Goal: Task Accomplishment & Management: Manage account settings

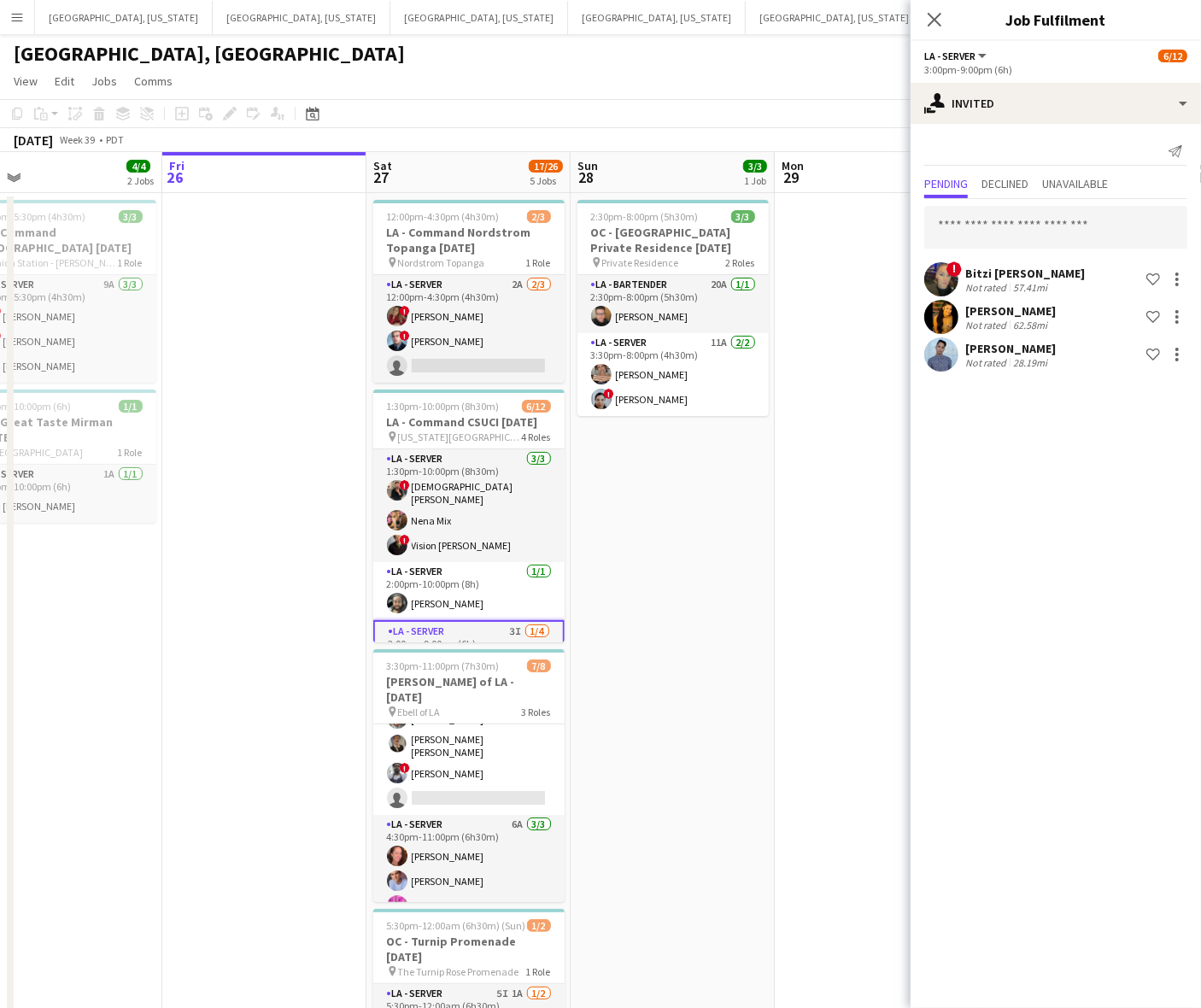
click at [351, 368] on app-date-cell at bounding box center [265, 719] width 205 height 1052
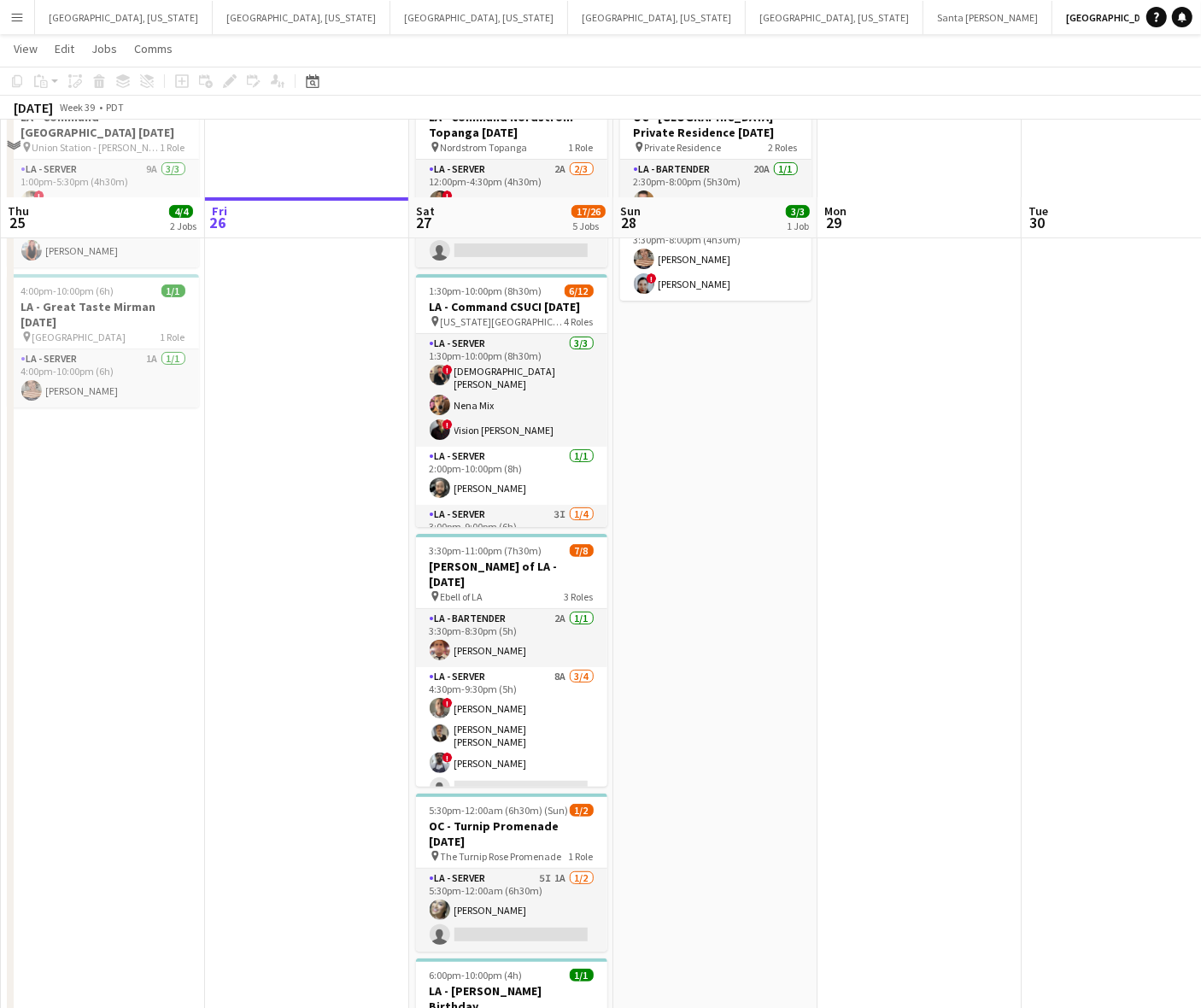
scroll to position [214, 0]
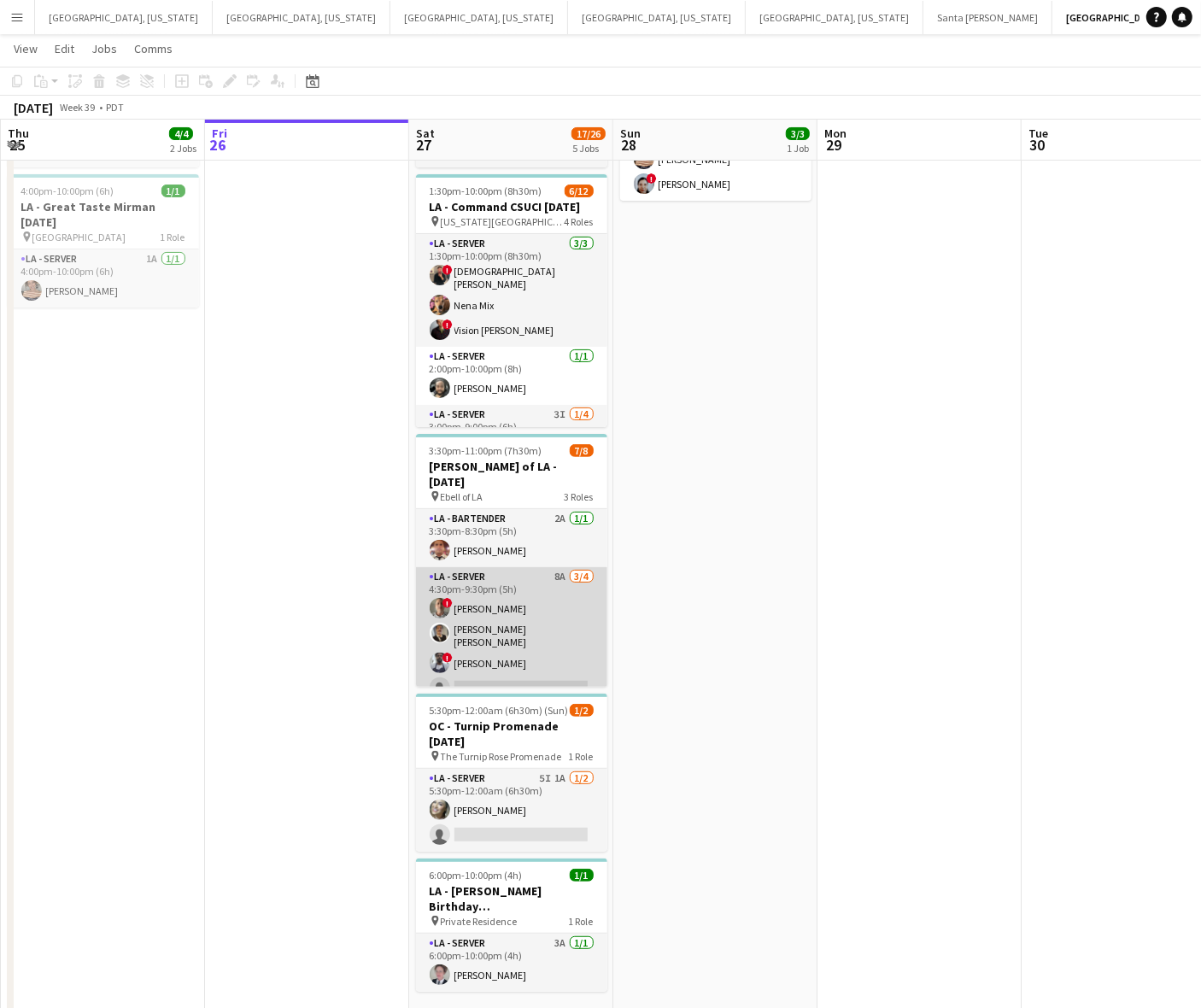
click at [513, 631] on app-card-role "LA - Server 8A [DATE] 4:30pm-9:30pm (5h) ! [PERSON_NAME] [PERSON_NAME] [PERSON_…" at bounding box center [512, 636] width 192 height 138
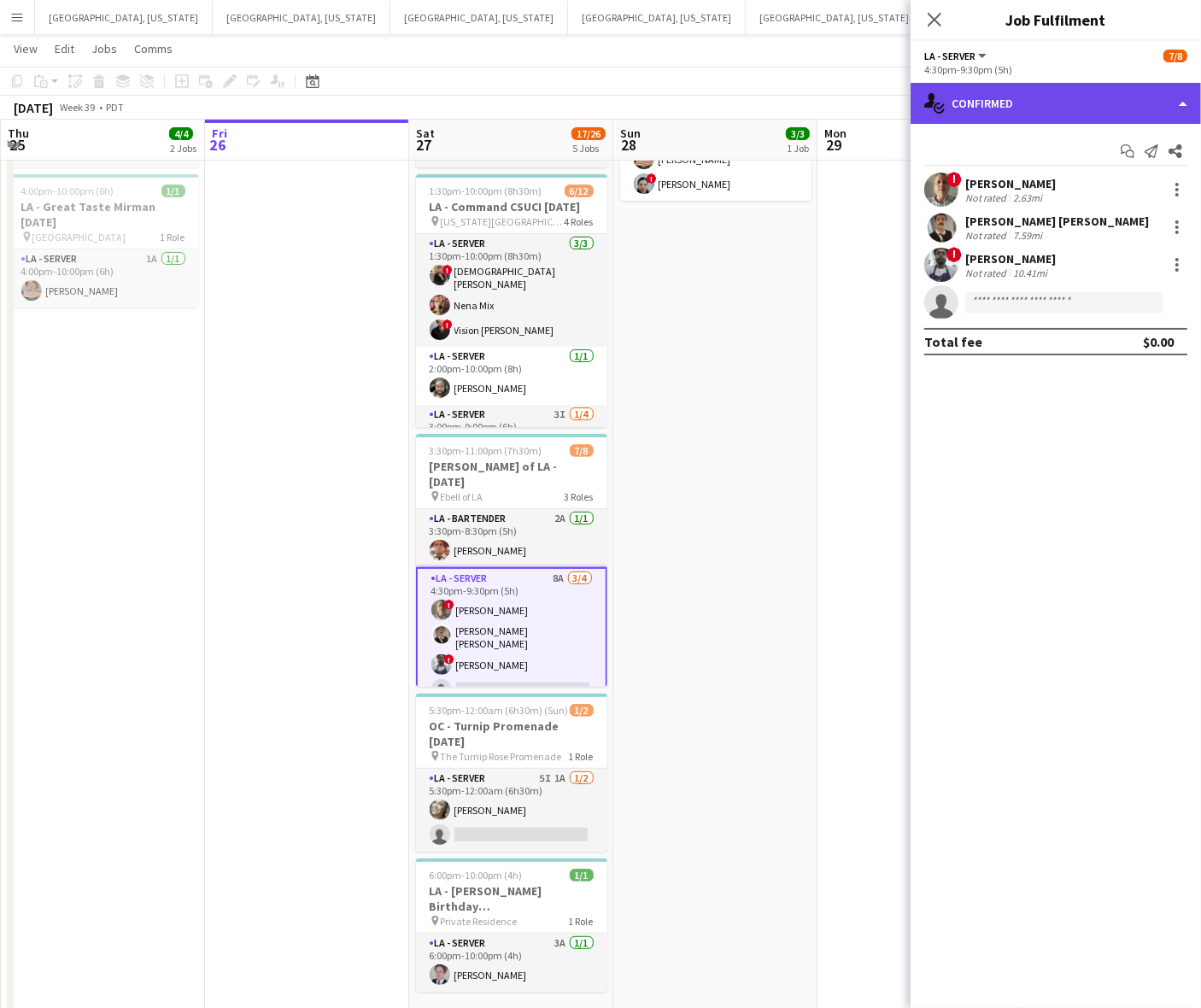
click at [975, 104] on div "single-neutral-actions-check-2 Confirmed" at bounding box center [1055, 103] width 291 height 41
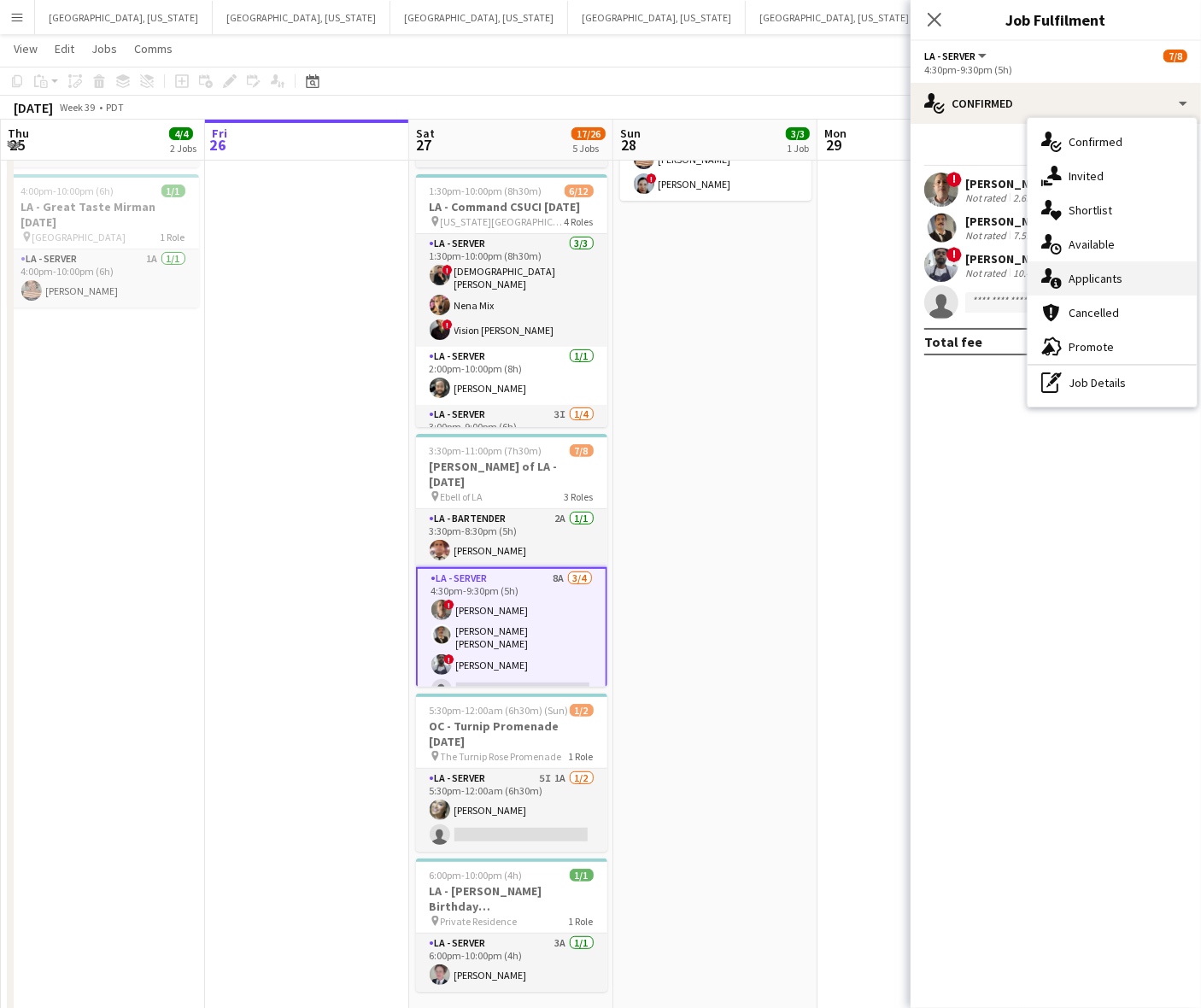
click at [1058, 278] on icon at bounding box center [1056, 282] width 11 height 11
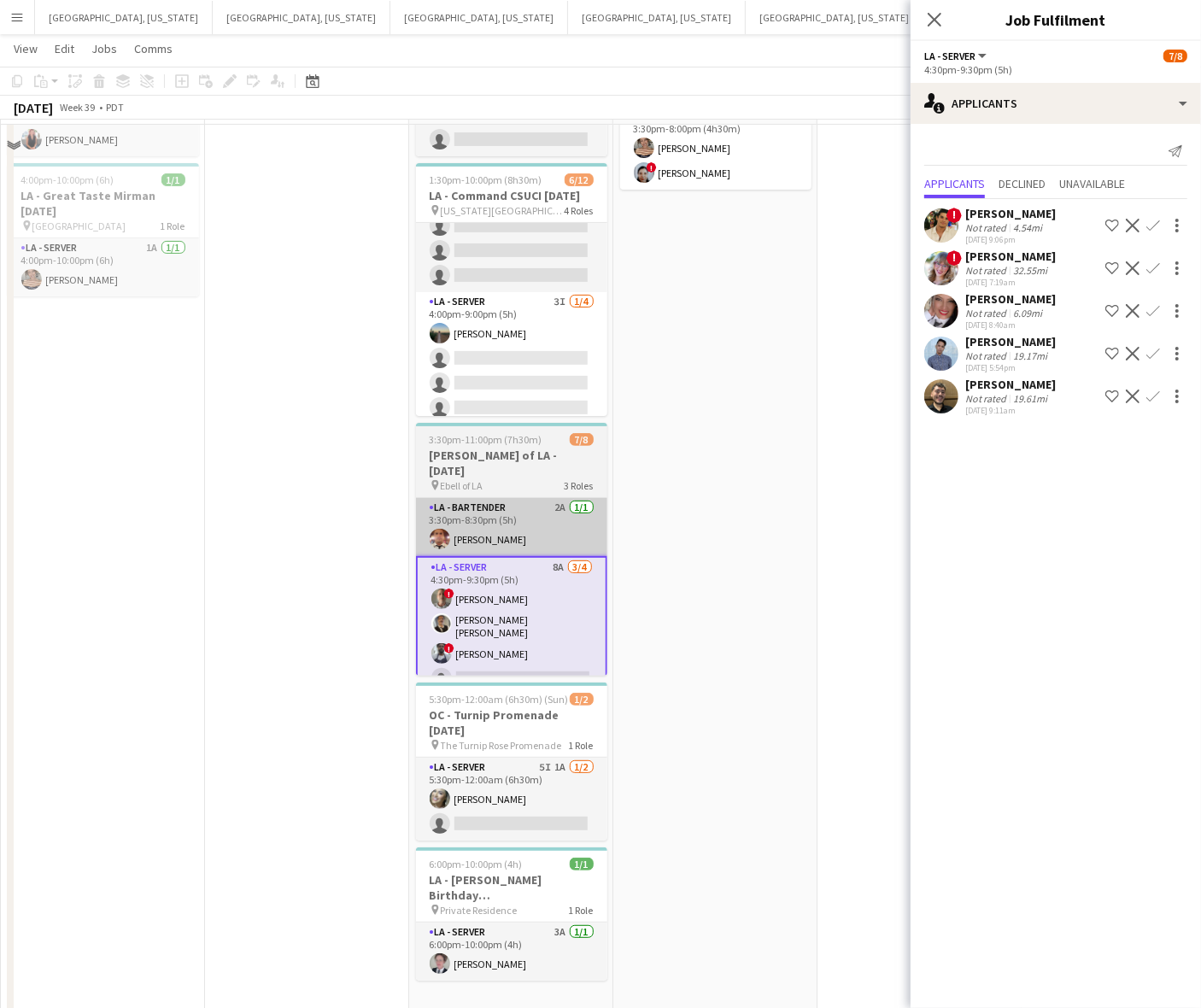
scroll to position [235, 0]
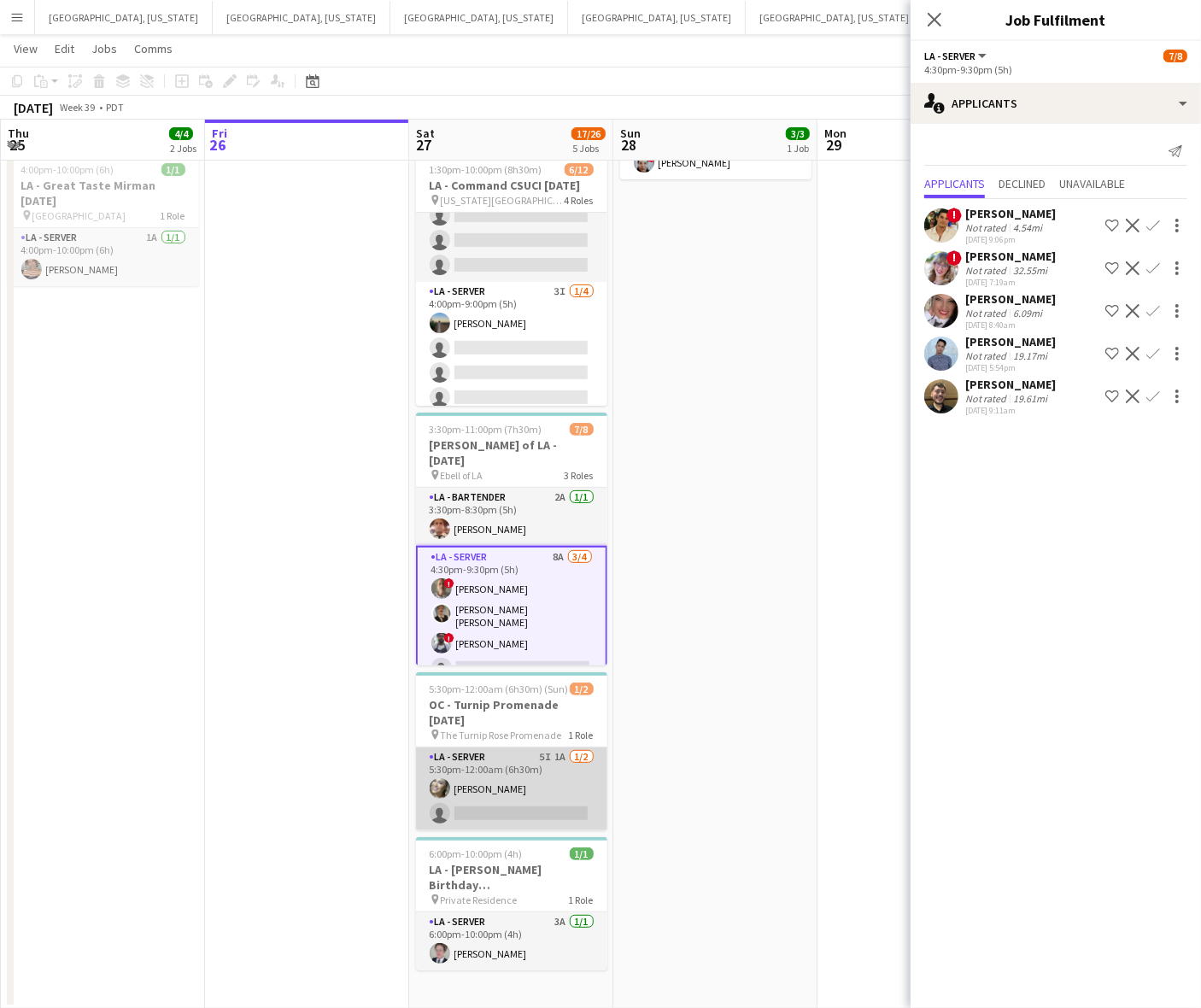
click at [514, 785] on app-card-role "LA - Server 5I 1A [DATE] 5:30pm-12:00am (6h30m) [PERSON_NAME] single-neutral-ac…" at bounding box center [512, 788] width 192 height 83
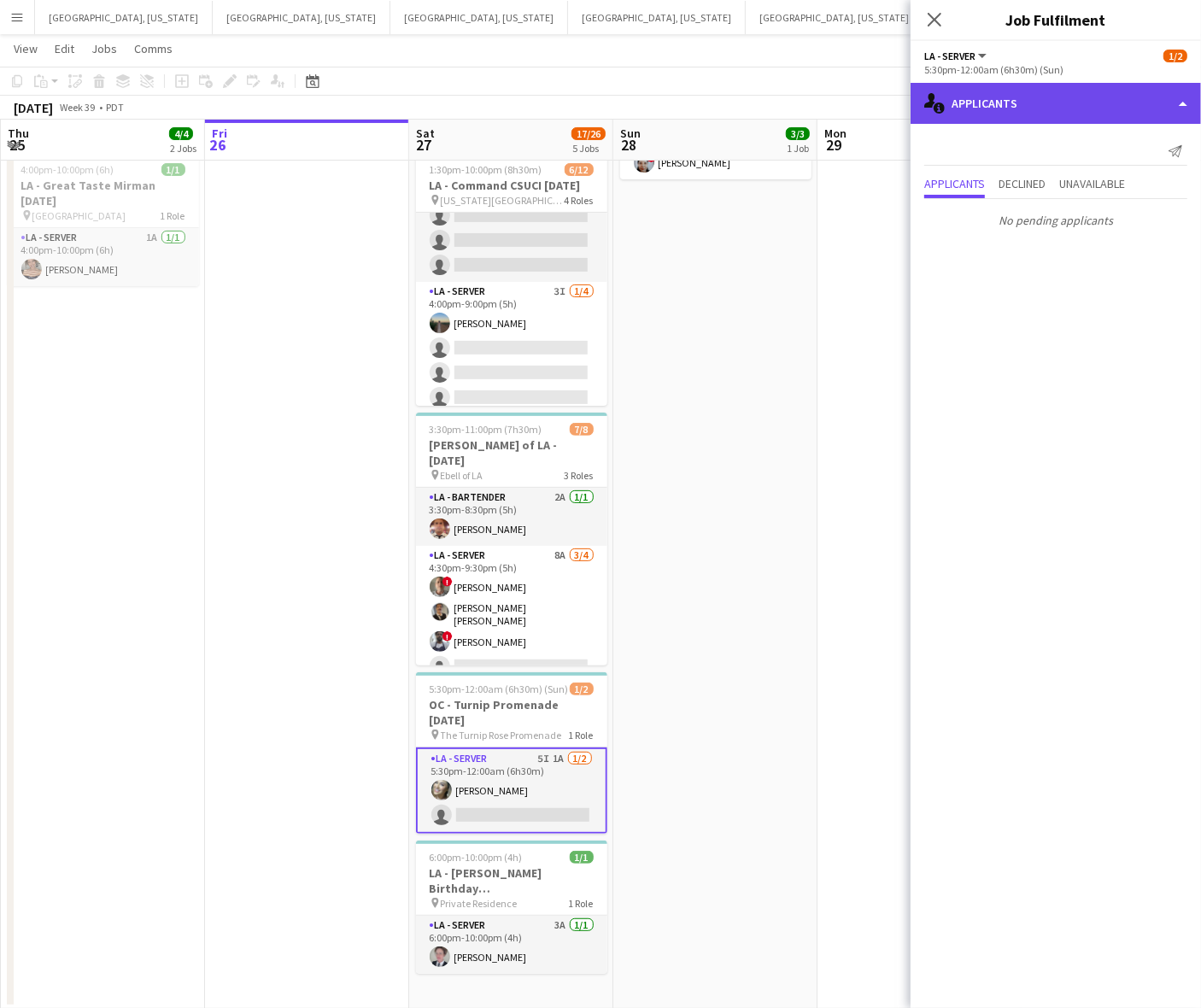
click at [1047, 104] on div "single-neutral-actions-information Applicants" at bounding box center [1055, 103] width 291 height 41
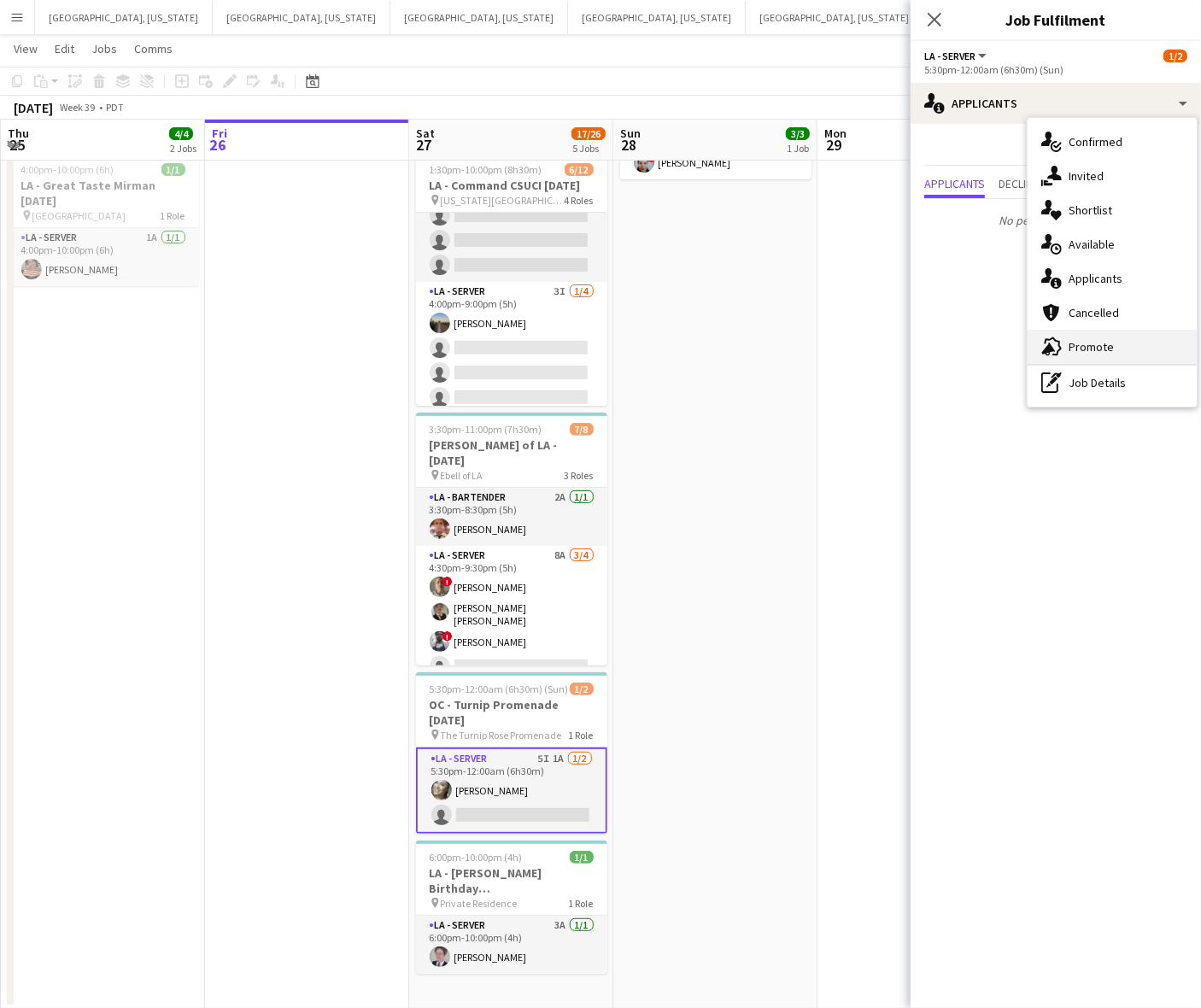
click at [1074, 330] on div "advertising-megaphone Promote" at bounding box center [1112, 346] width 169 height 34
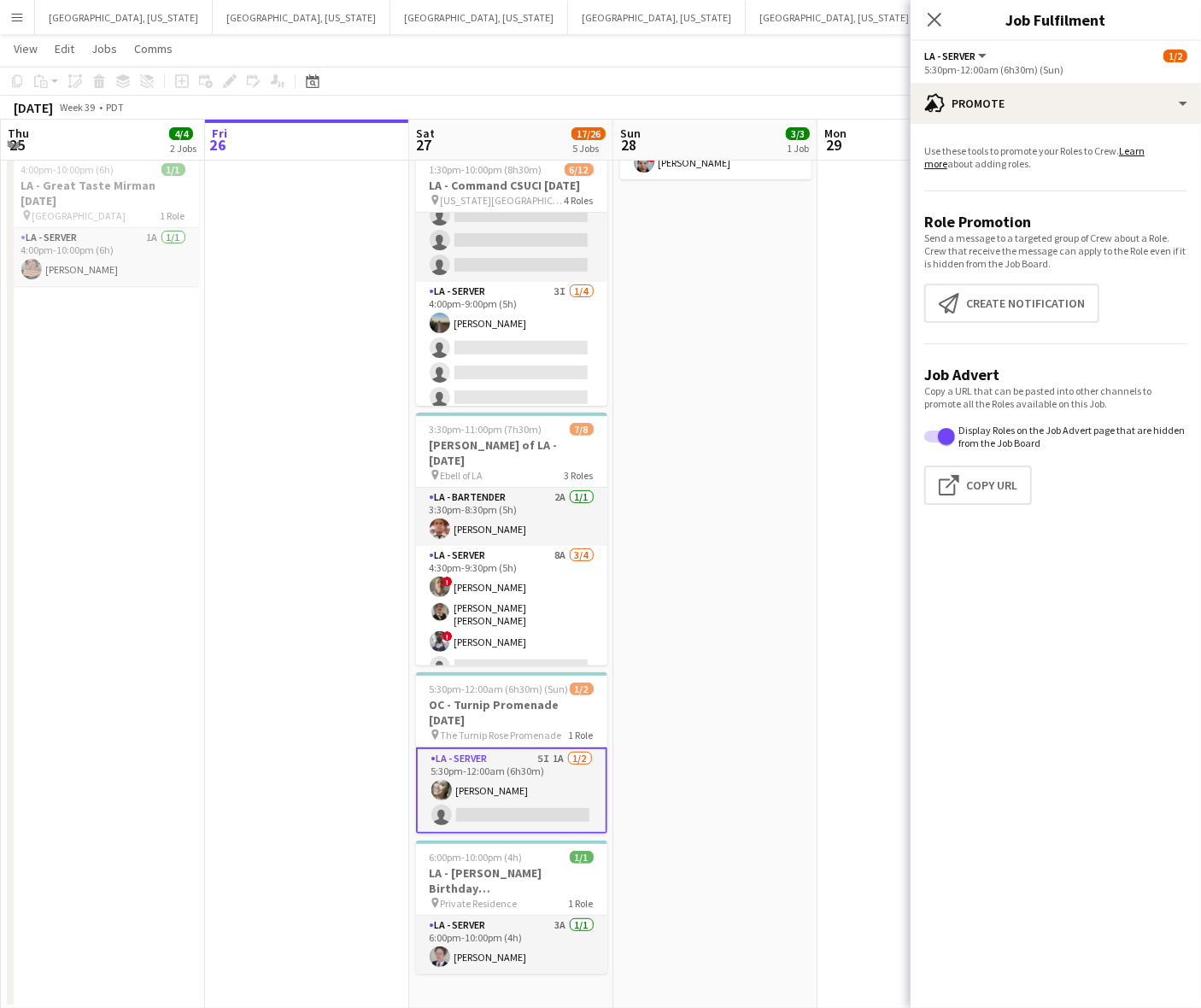
click at [849, 260] on app-date-cell at bounding box center [919, 482] width 205 height 1052
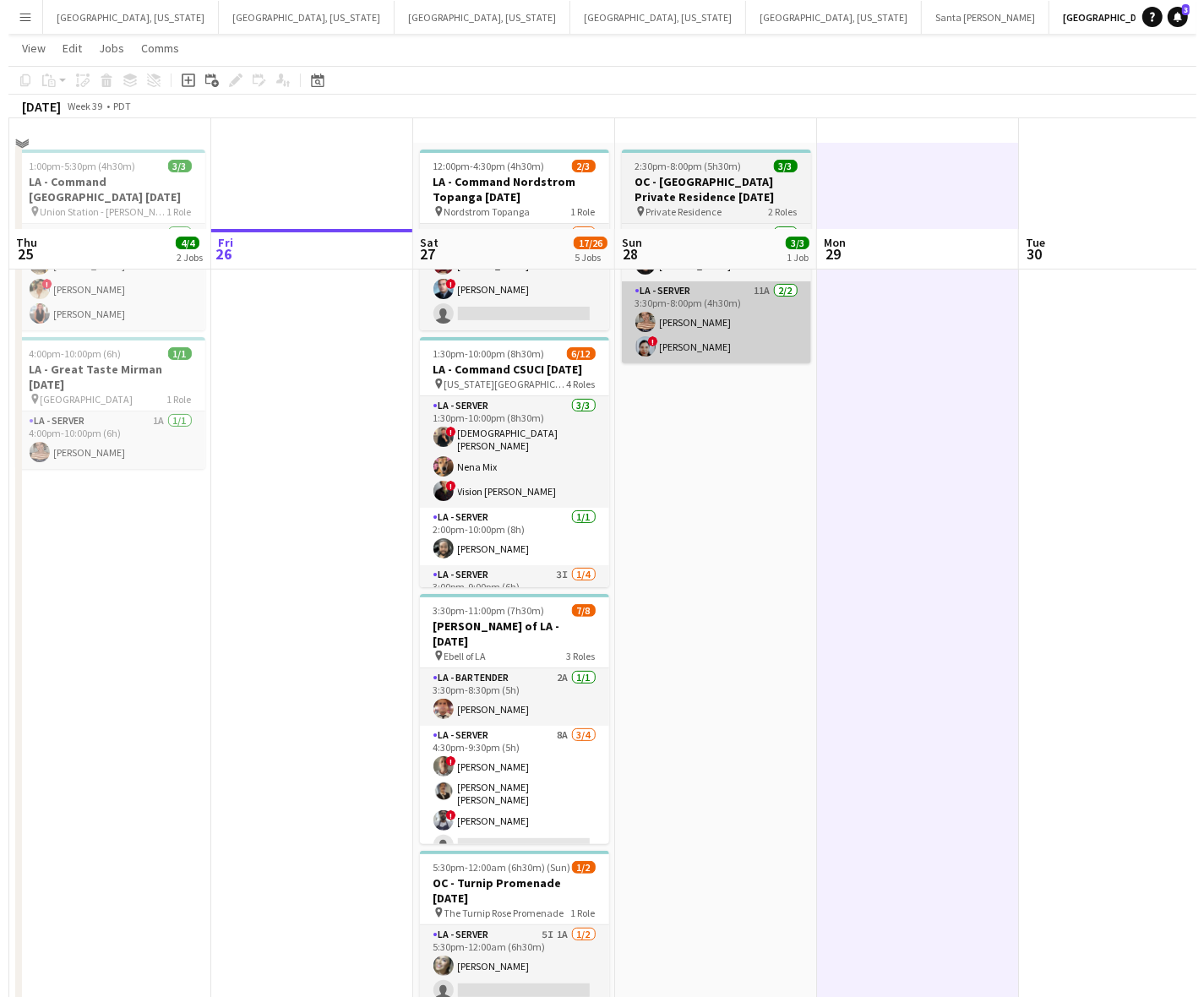
scroll to position [0, 0]
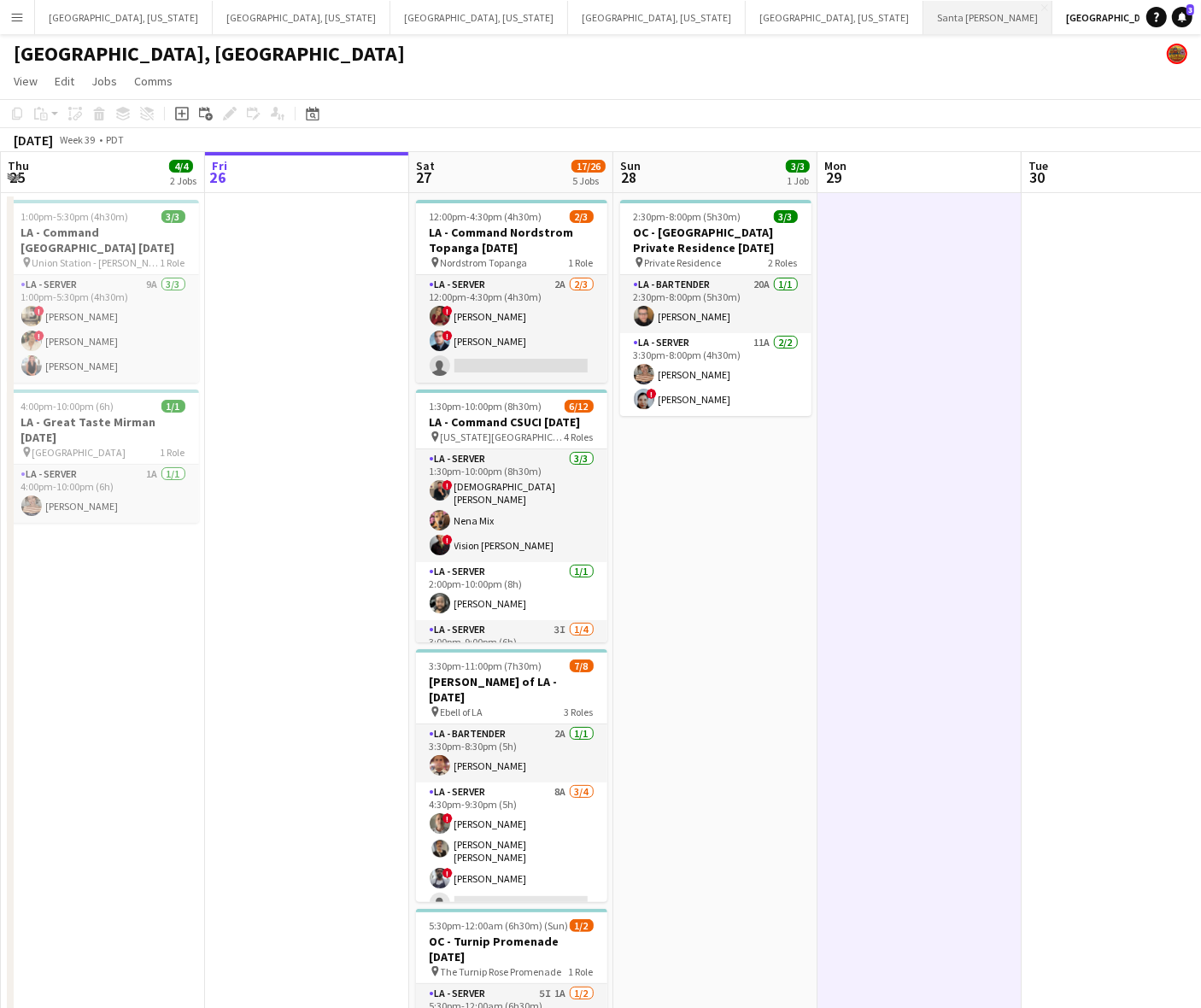
click at [923, 15] on button "Santa [PERSON_NAME] Close" at bounding box center [987, 17] width 129 height 33
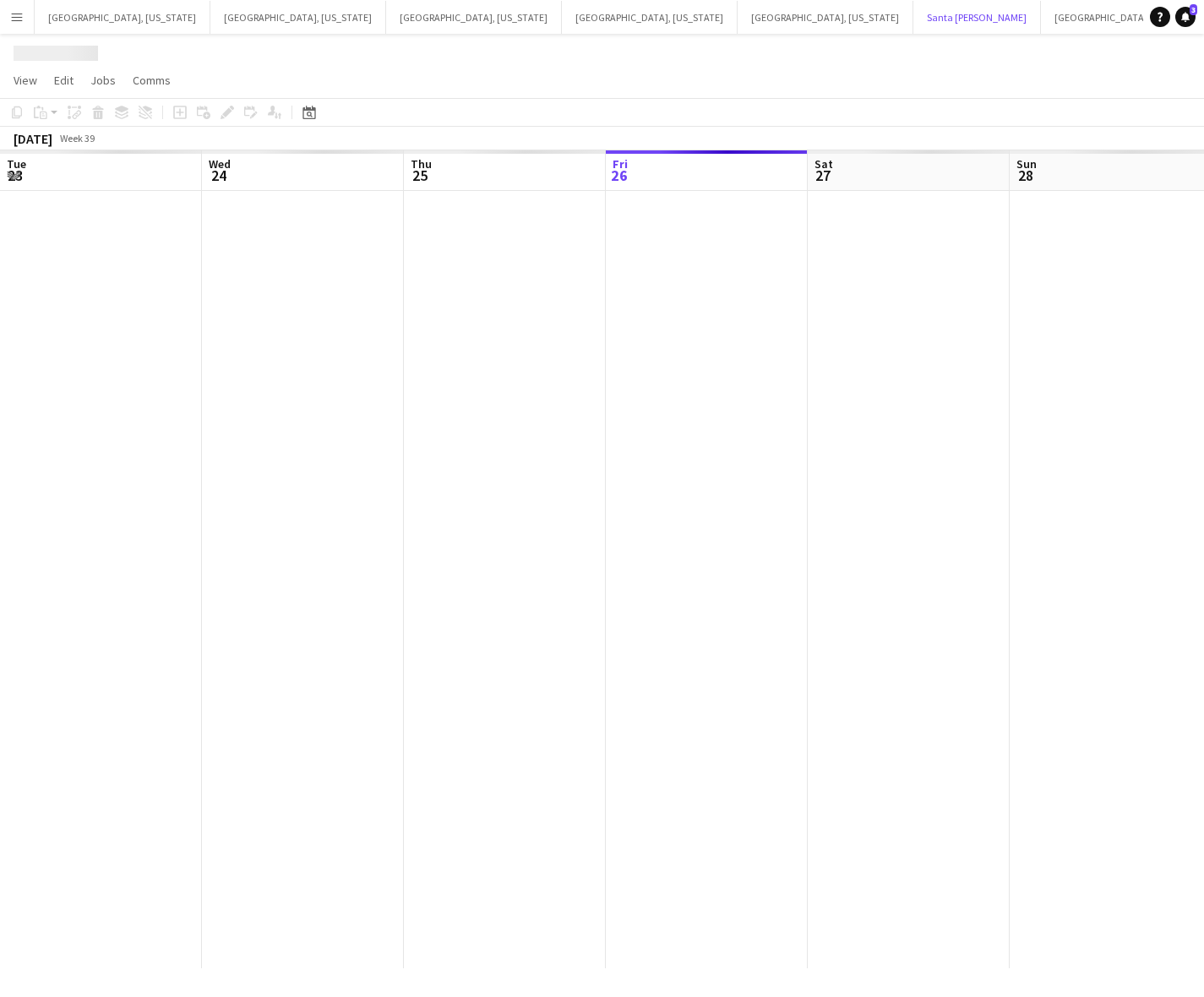
scroll to position [0, 403]
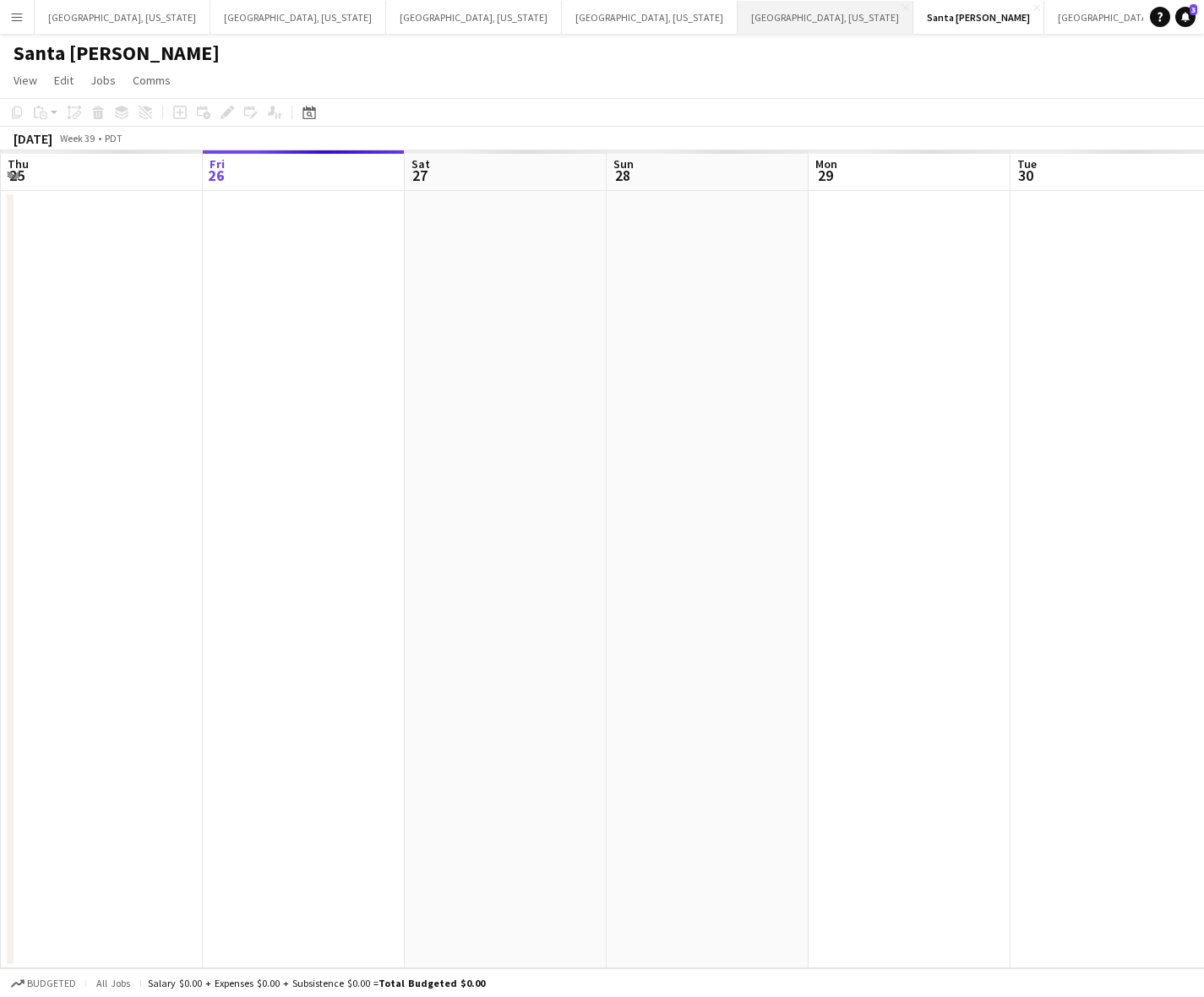
click at [737, 18] on button "[GEOGRAPHIC_DATA], [US_STATE] Close" at bounding box center [825, 17] width 176 height 33
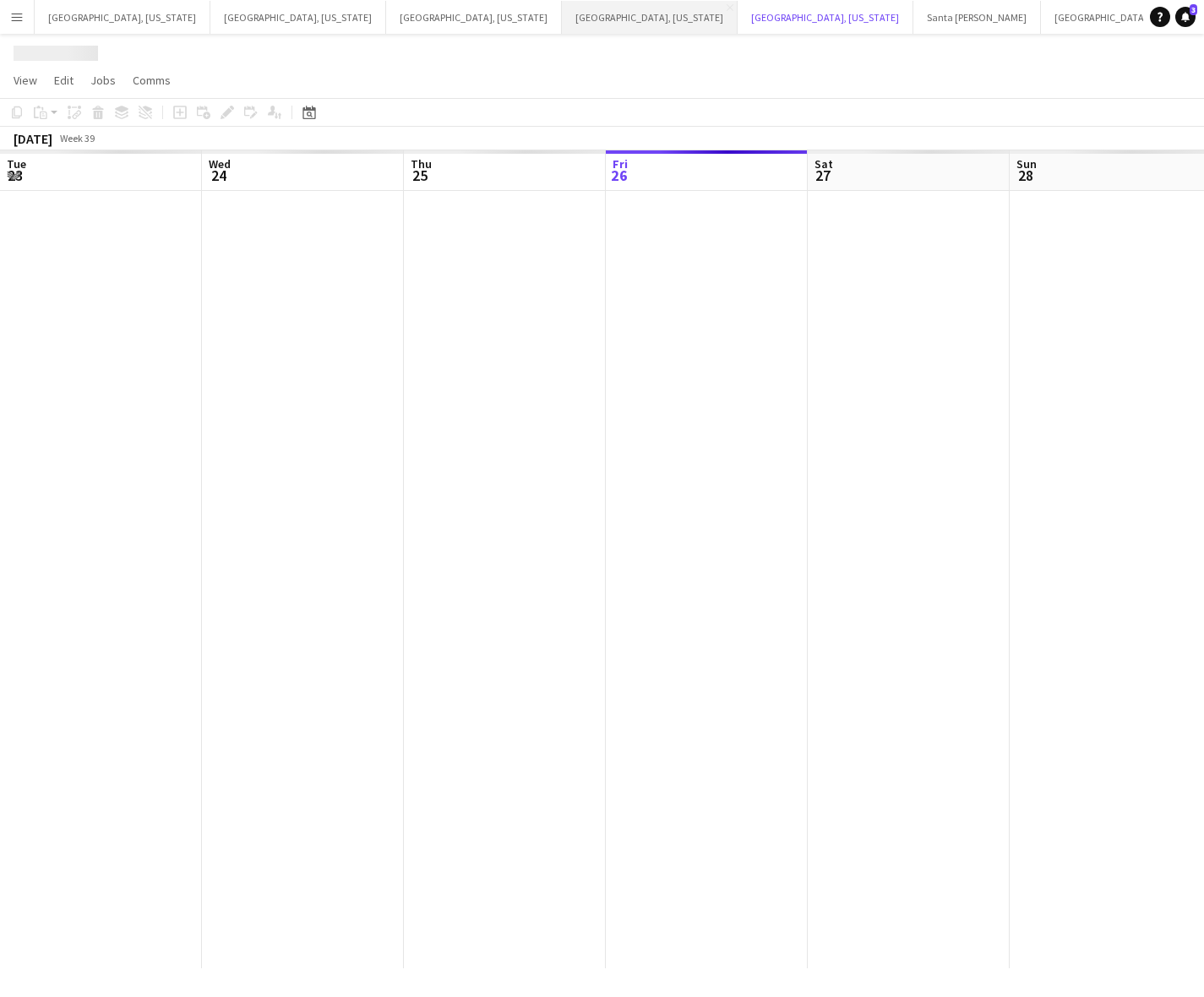
scroll to position [0, 403]
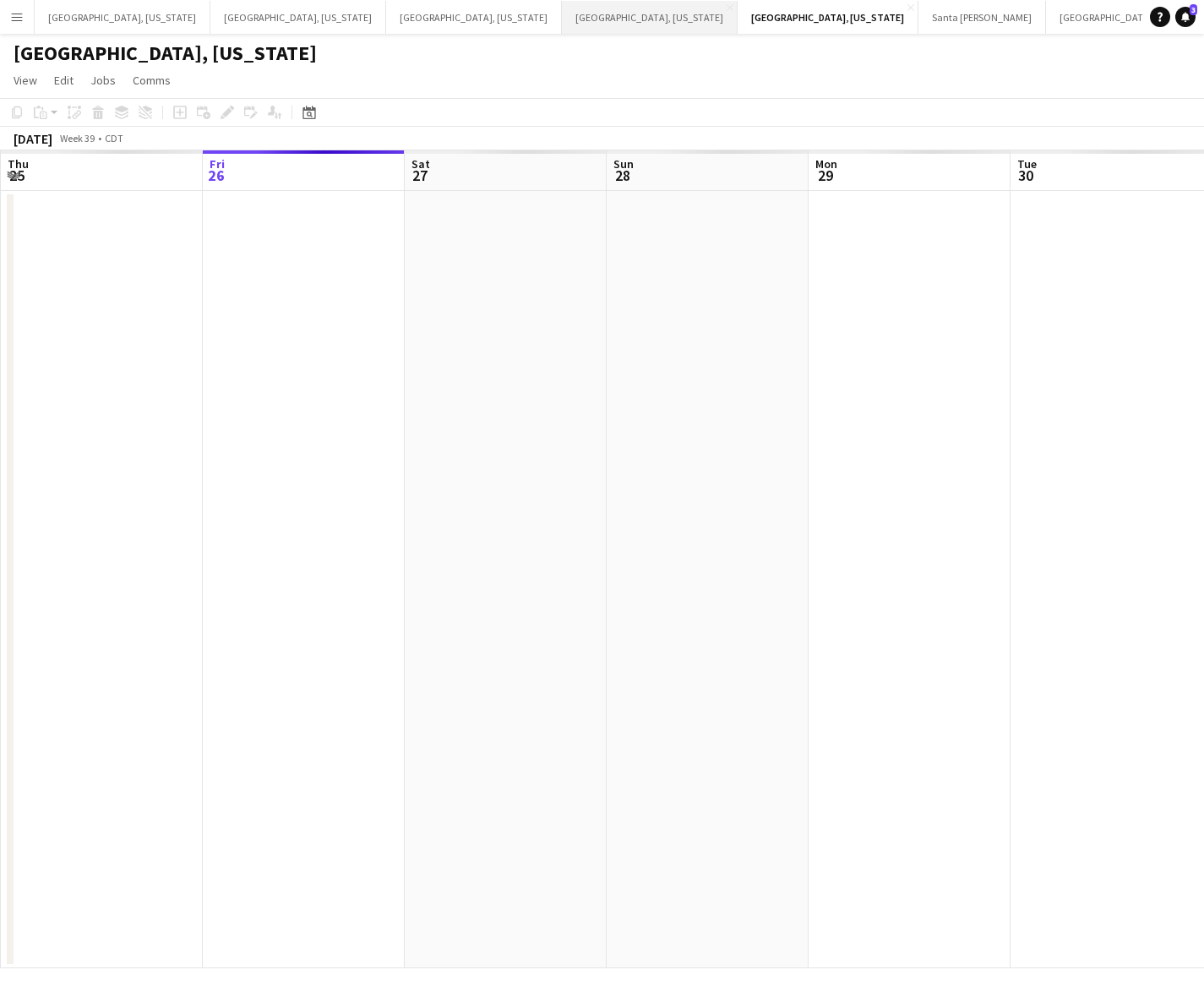
click at [562, 6] on button "[GEOGRAPHIC_DATA], [US_STATE] Close" at bounding box center [649, 17] width 176 height 33
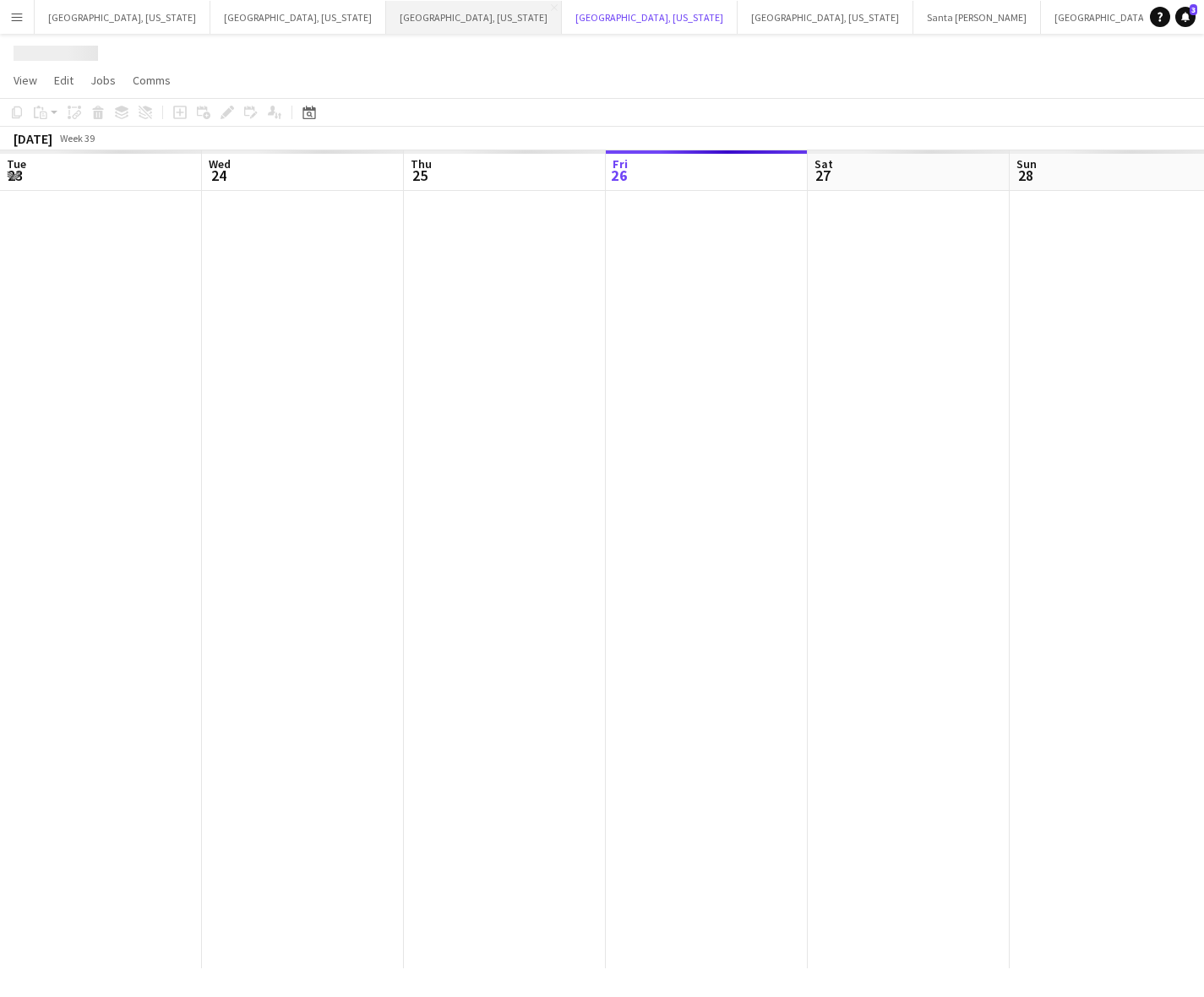
scroll to position [0, 403]
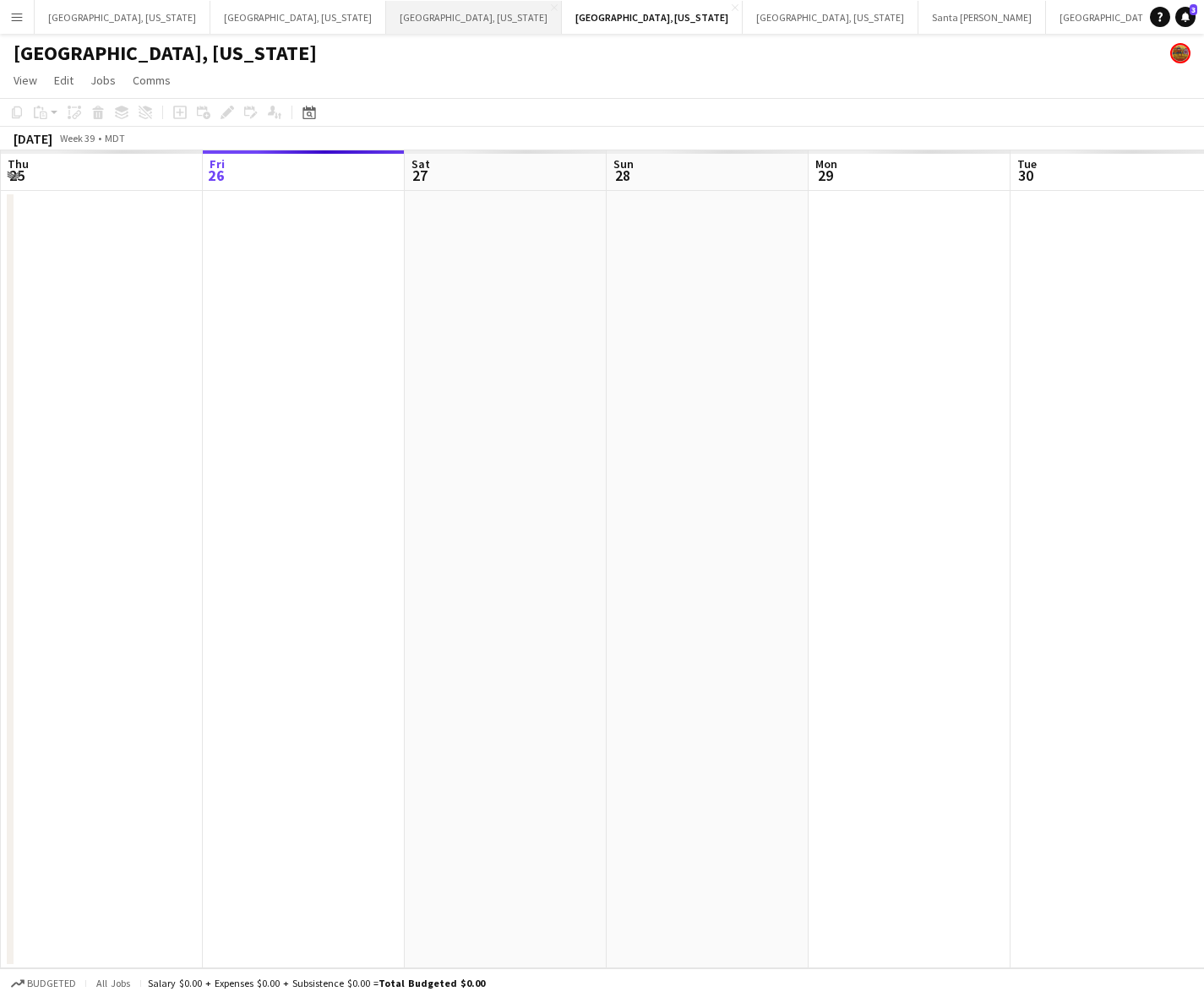
click at [386, 24] on button "[GEOGRAPHIC_DATA], [US_STATE] Close" at bounding box center [474, 17] width 176 height 33
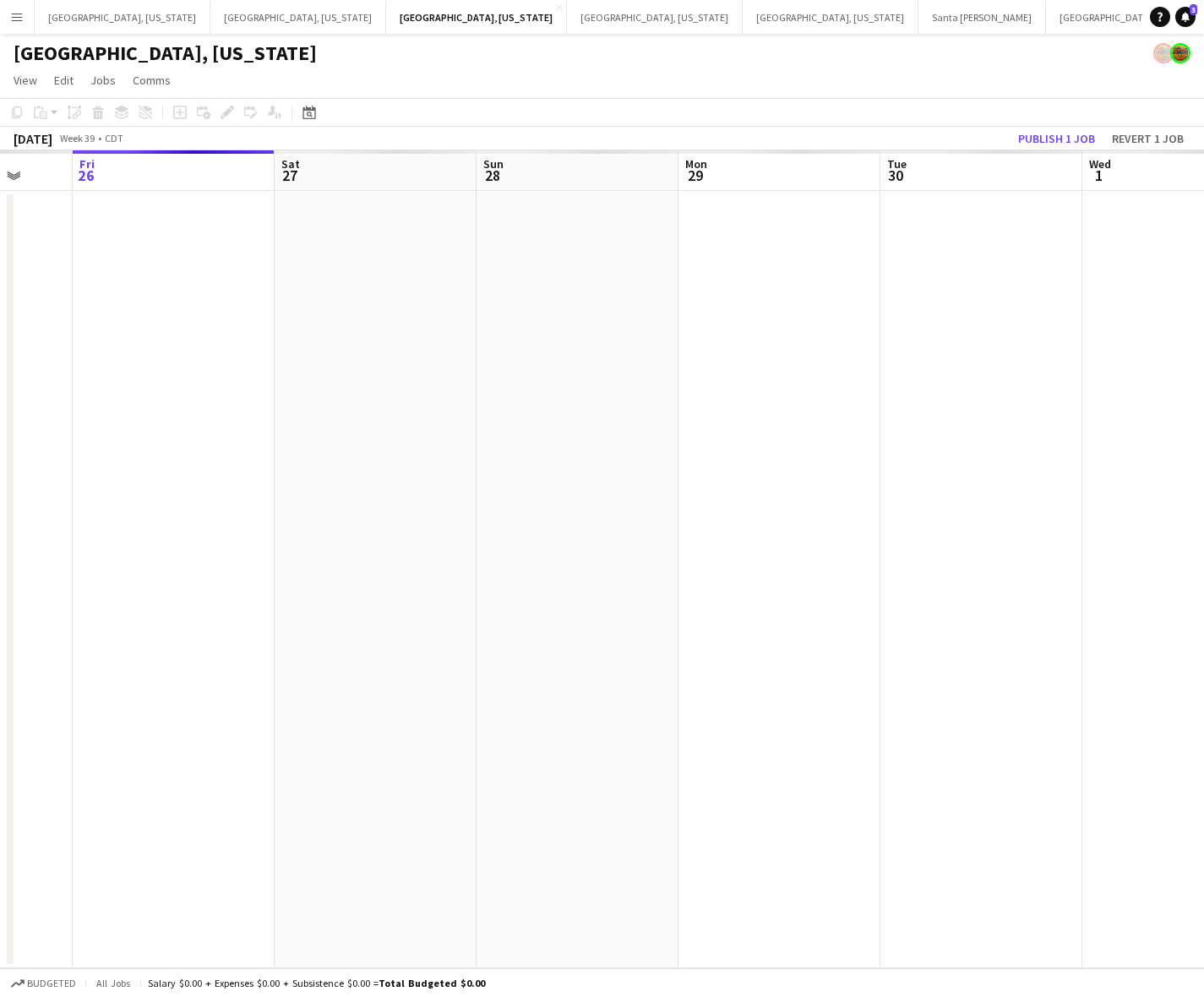
scroll to position [0, 581]
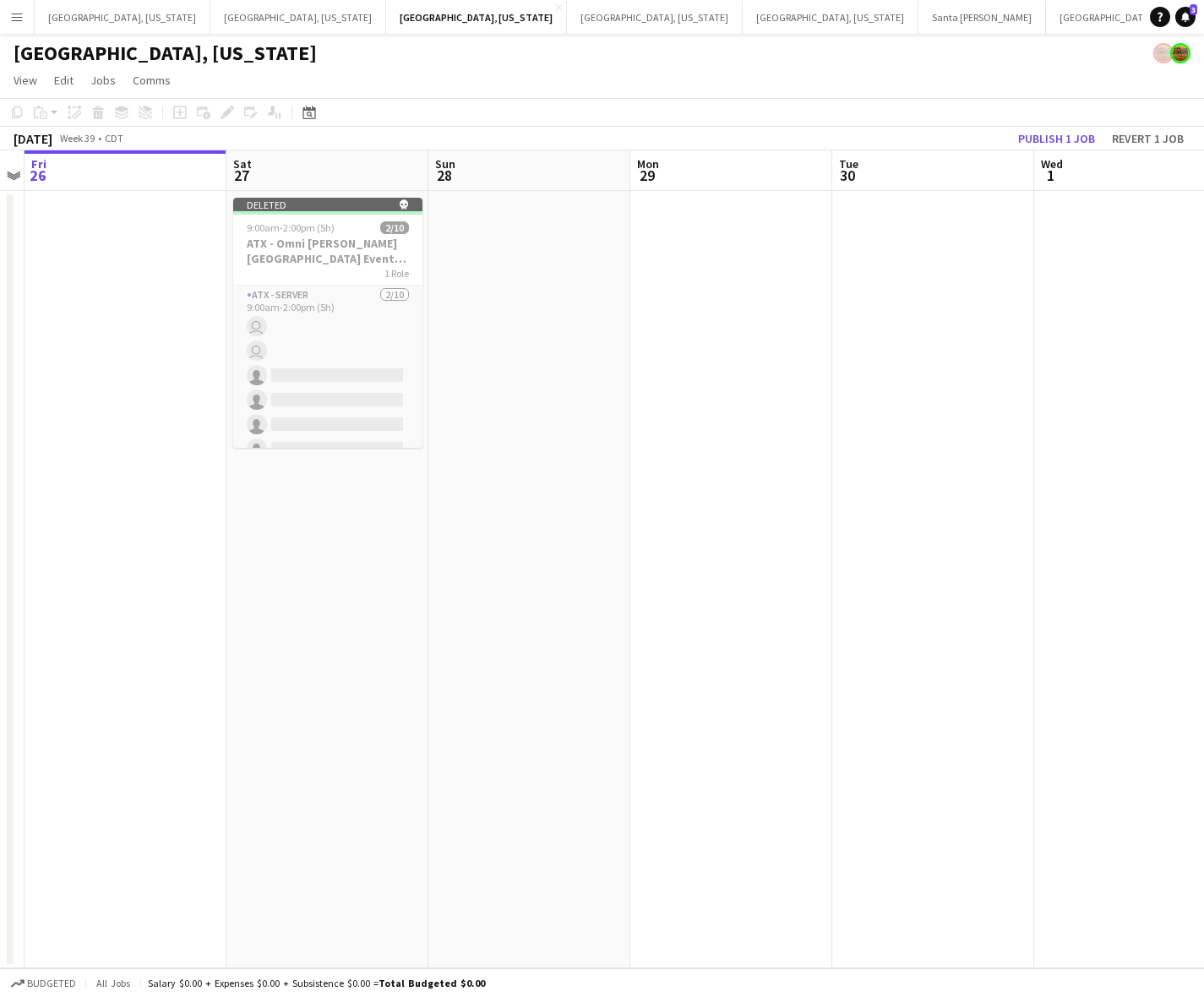
drag, startPoint x: 930, startPoint y: 396, endPoint x: 752, endPoint y: 440, distance: 183.4
click at [752, 440] on app-calendar-viewport "Tue 23 Wed 24 Thu 25 Fri 26 Sat 27 Sun 28 Mon 29 Tue 30 Wed 1 Thu 2 Fri 3 Delet…" at bounding box center [602, 559] width 1204 height 817
click at [787, 39] on div "[GEOGRAPHIC_DATA], [US_STATE]" at bounding box center [602, 49] width 1204 height 33
click at [678, 416] on app-date-cell at bounding box center [730, 578] width 202 height 777
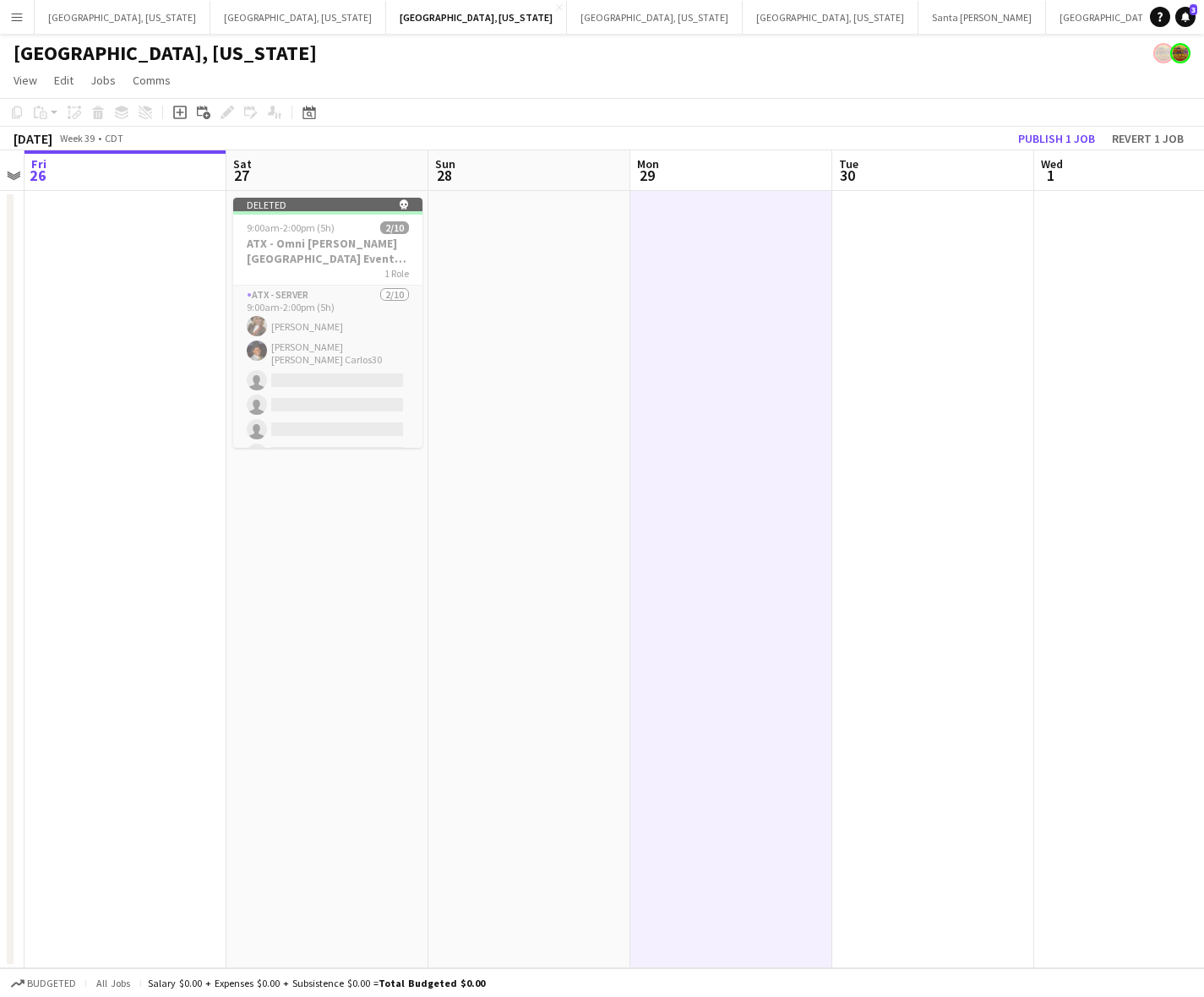
click at [879, 453] on app-date-cell at bounding box center [933, 578] width 202 height 777
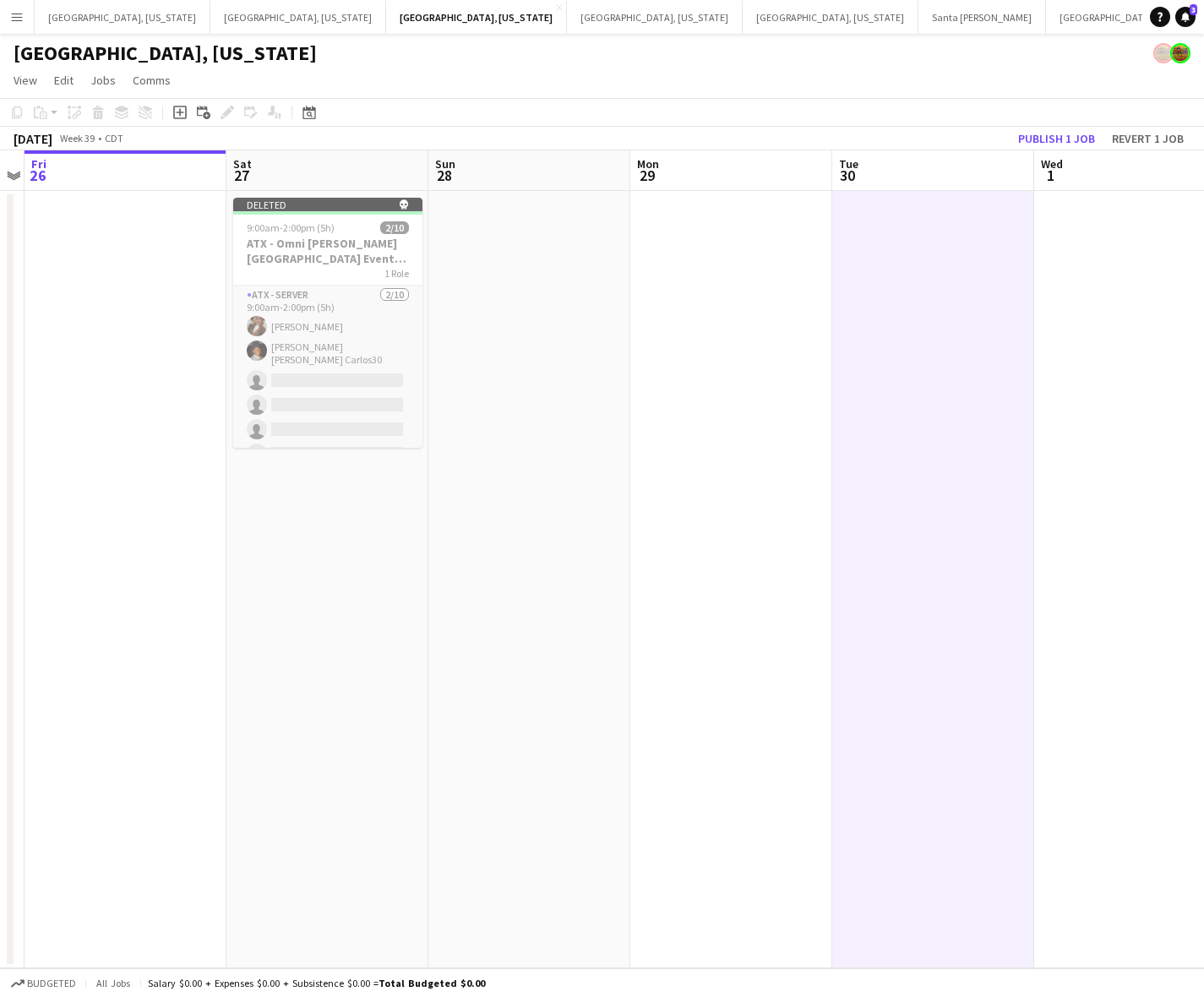
drag, startPoint x: 940, startPoint y: 446, endPoint x: 970, endPoint y: 428, distance: 35.0
click at [952, 443] on app-calendar-viewport "Tue 23 Wed 24 Thu 25 Fri 26 Sat 27 Sun 28 Mon 29 Tue 30 Wed 1 Thu 2 Fri 3 Delet…" at bounding box center [602, 559] width 1204 height 817
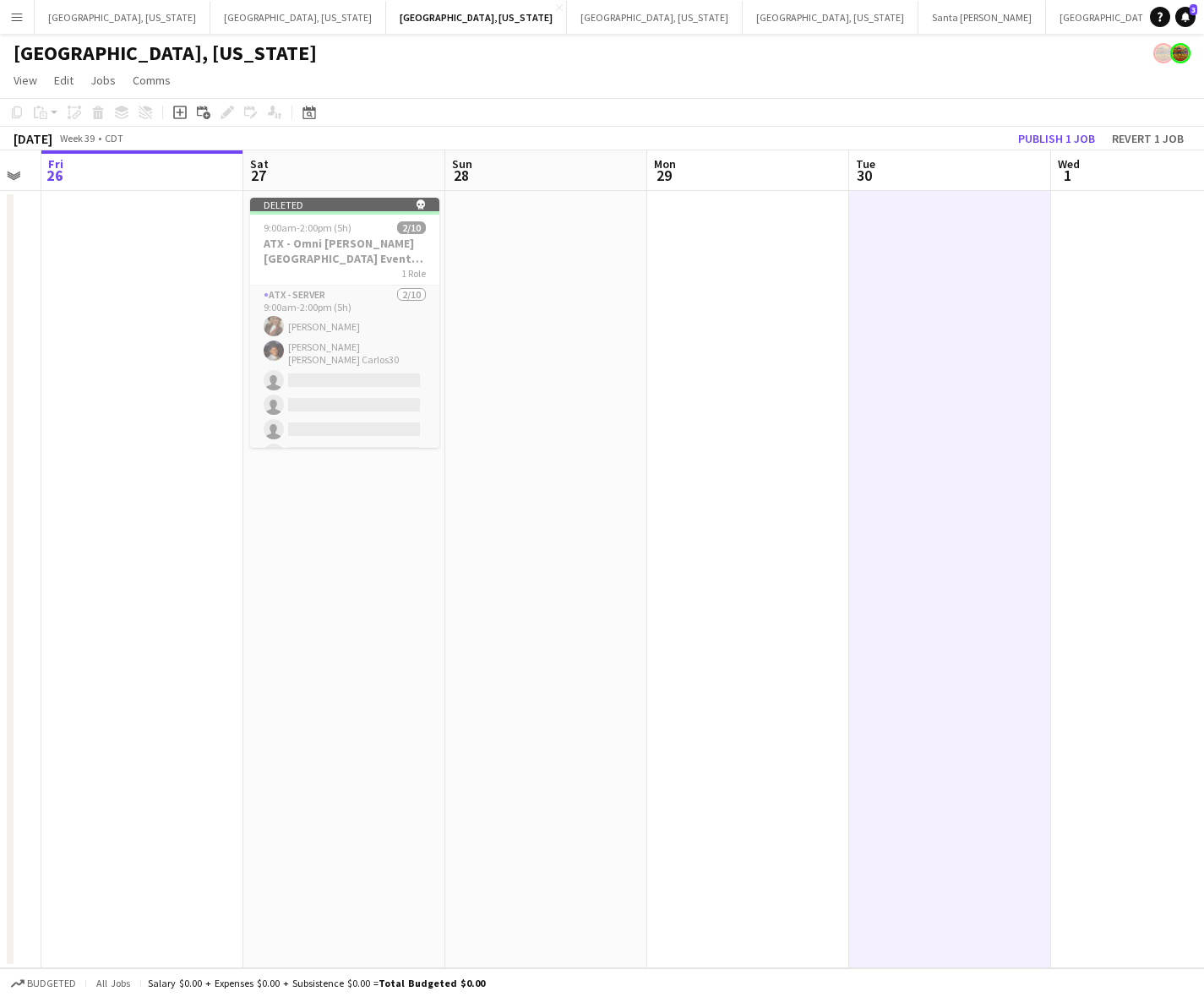
click at [970, 427] on app-date-cell at bounding box center [949, 578] width 202 height 777
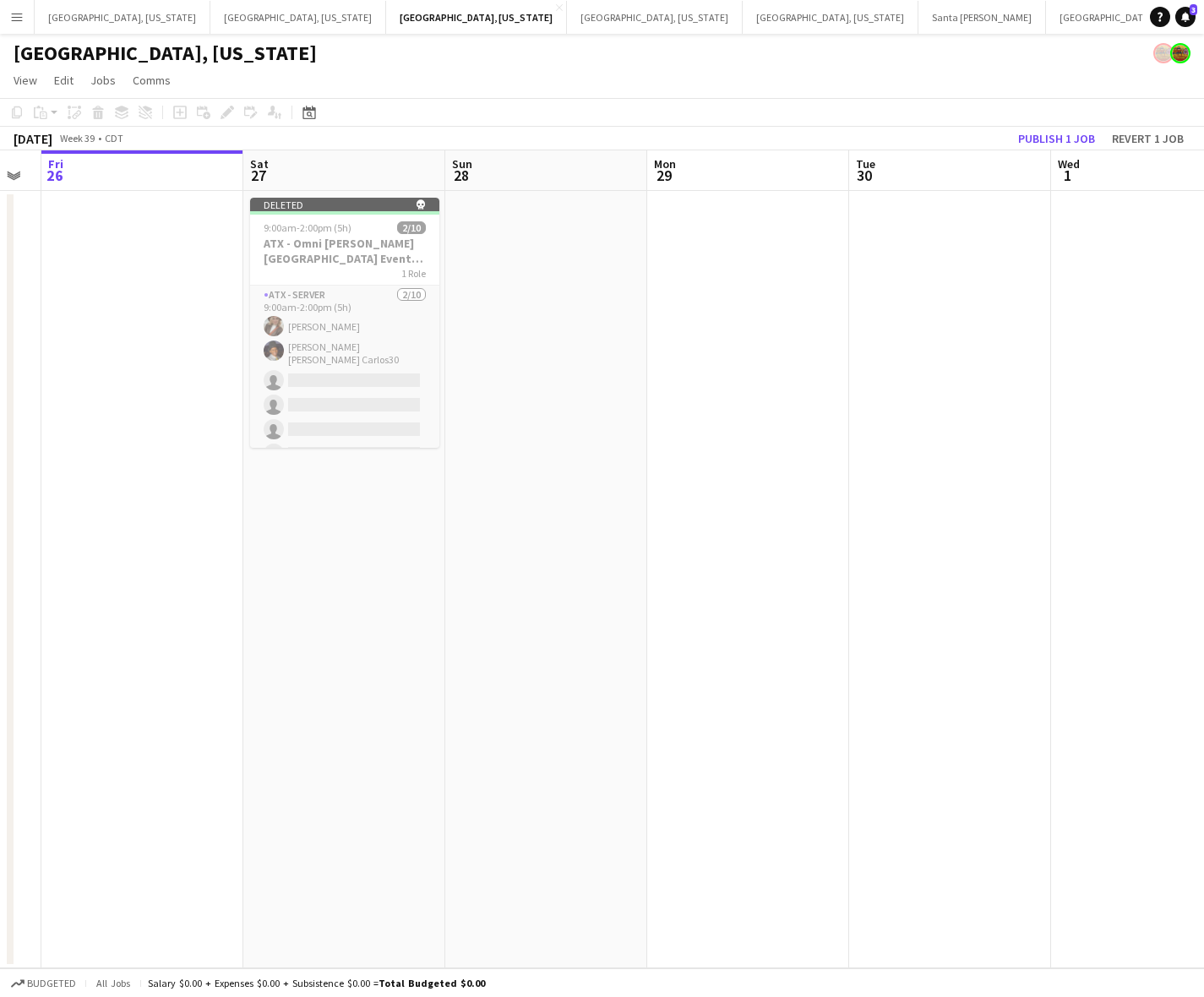
drag, startPoint x: 543, startPoint y: 372, endPoint x: 575, endPoint y: 280, distance: 97.4
click at [588, 308] on app-calendar-viewport "Tue 23 Wed 24 Thu 25 Fri 26 Sat 27 Sun 28 Mon 29 Tue 30 Wed 1 Thu 2 Fri 3 Delet…" at bounding box center [602, 559] width 1204 height 817
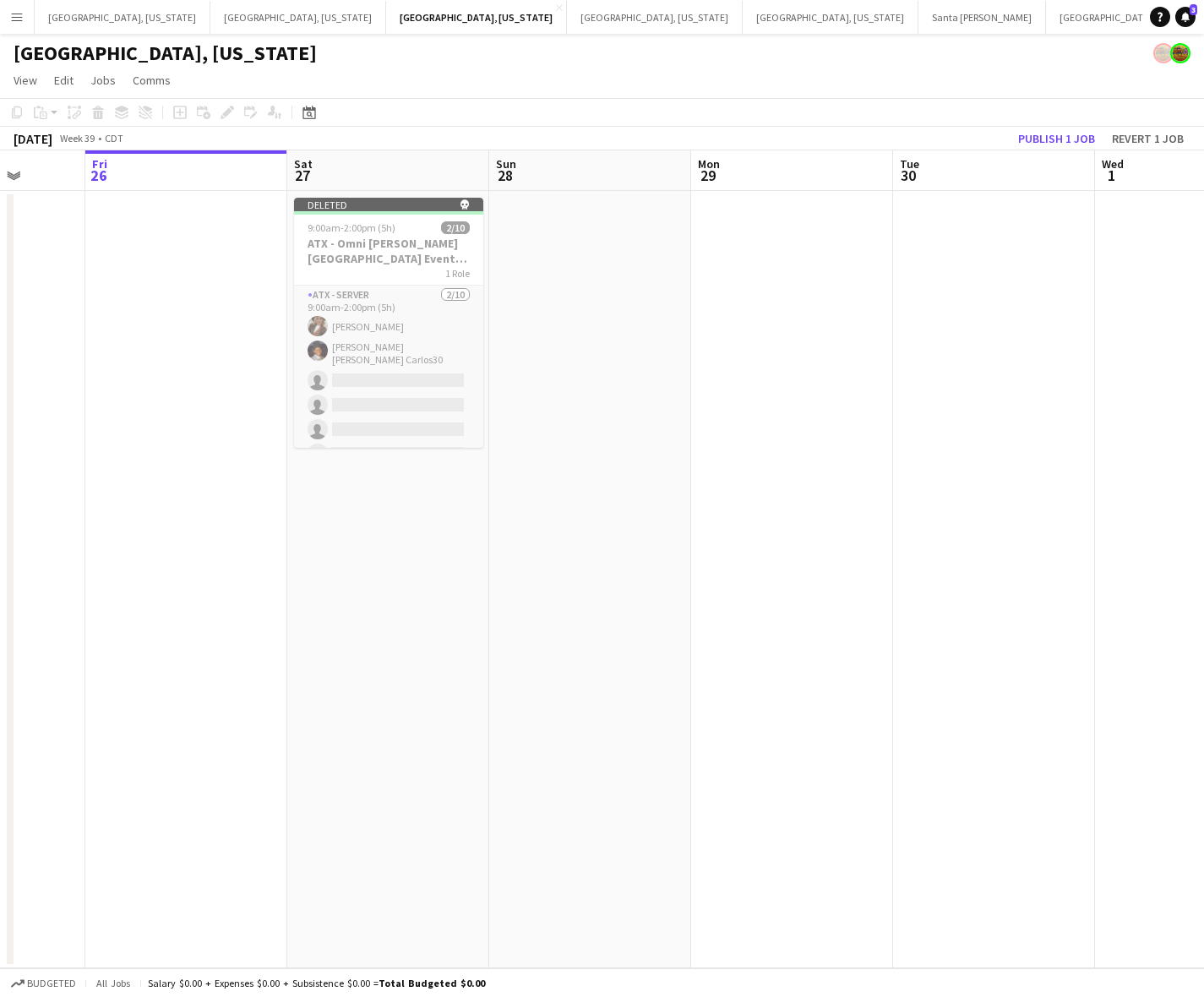
click at [748, 351] on app-date-cell at bounding box center [791, 578] width 202 height 777
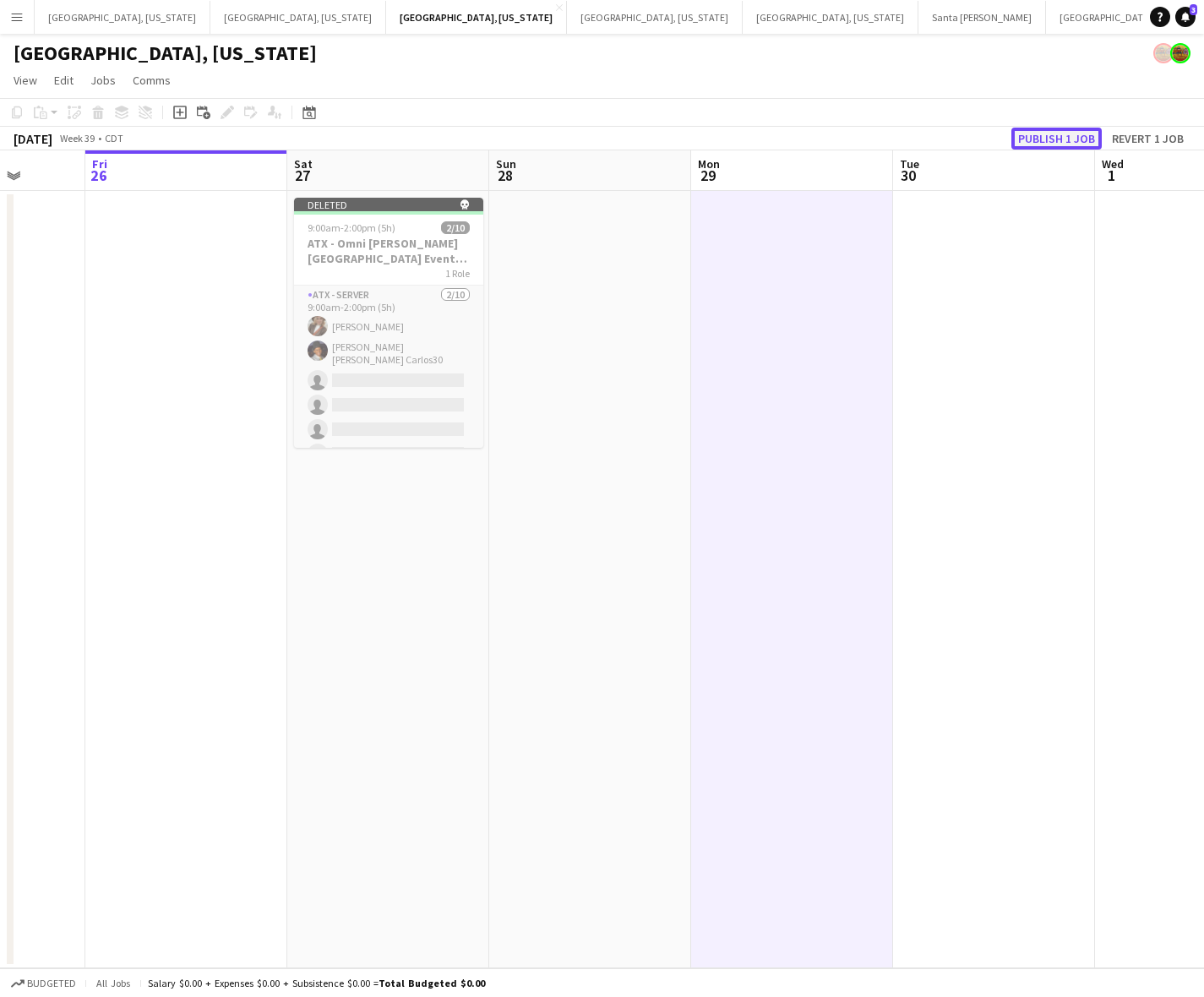
click at [1040, 128] on button "Publish 1 job" at bounding box center [1056, 138] width 91 height 22
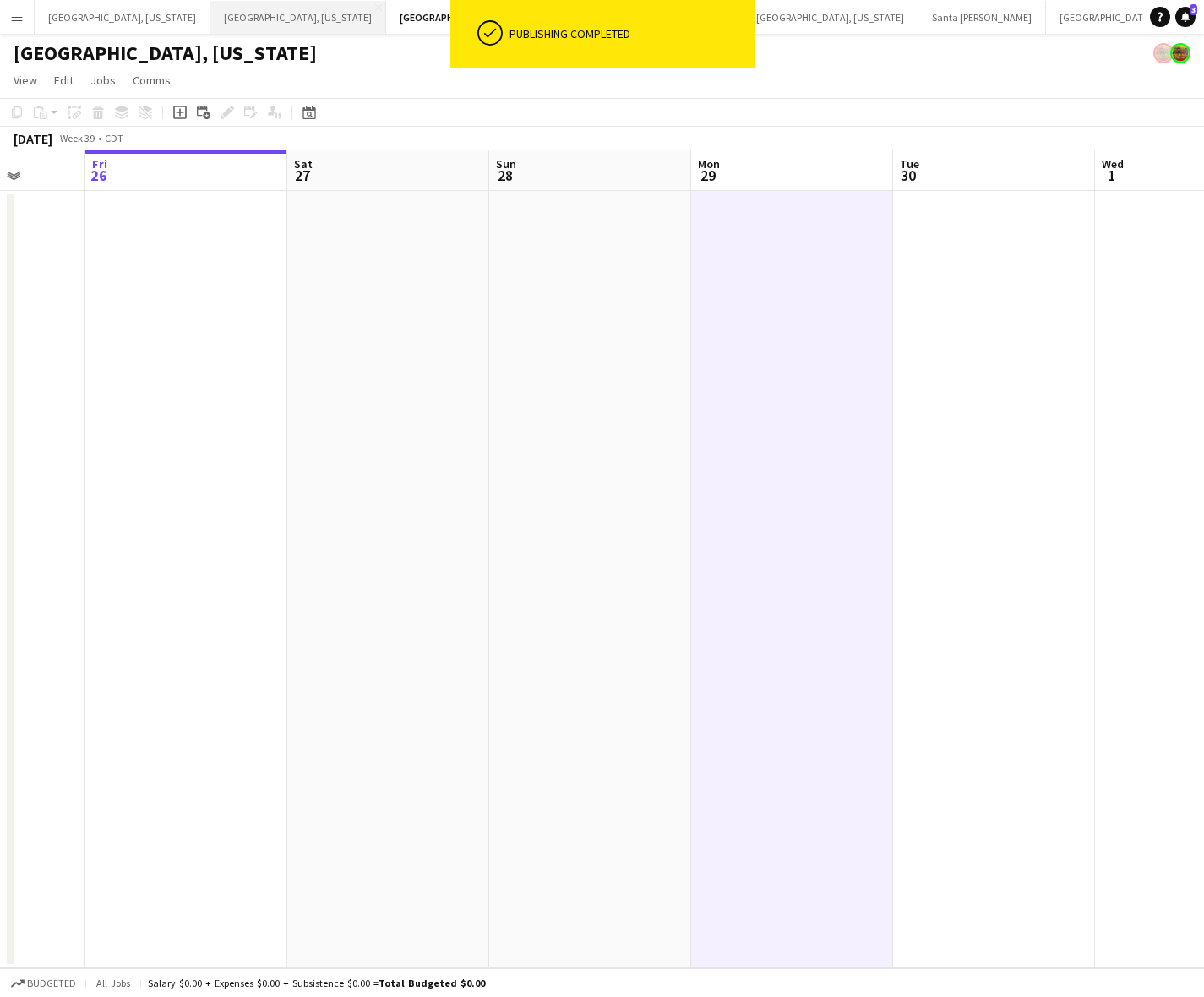
click at [210, 18] on button "[GEOGRAPHIC_DATA], [US_STATE] Close" at bounding box center [298, 17] width 176 height 33
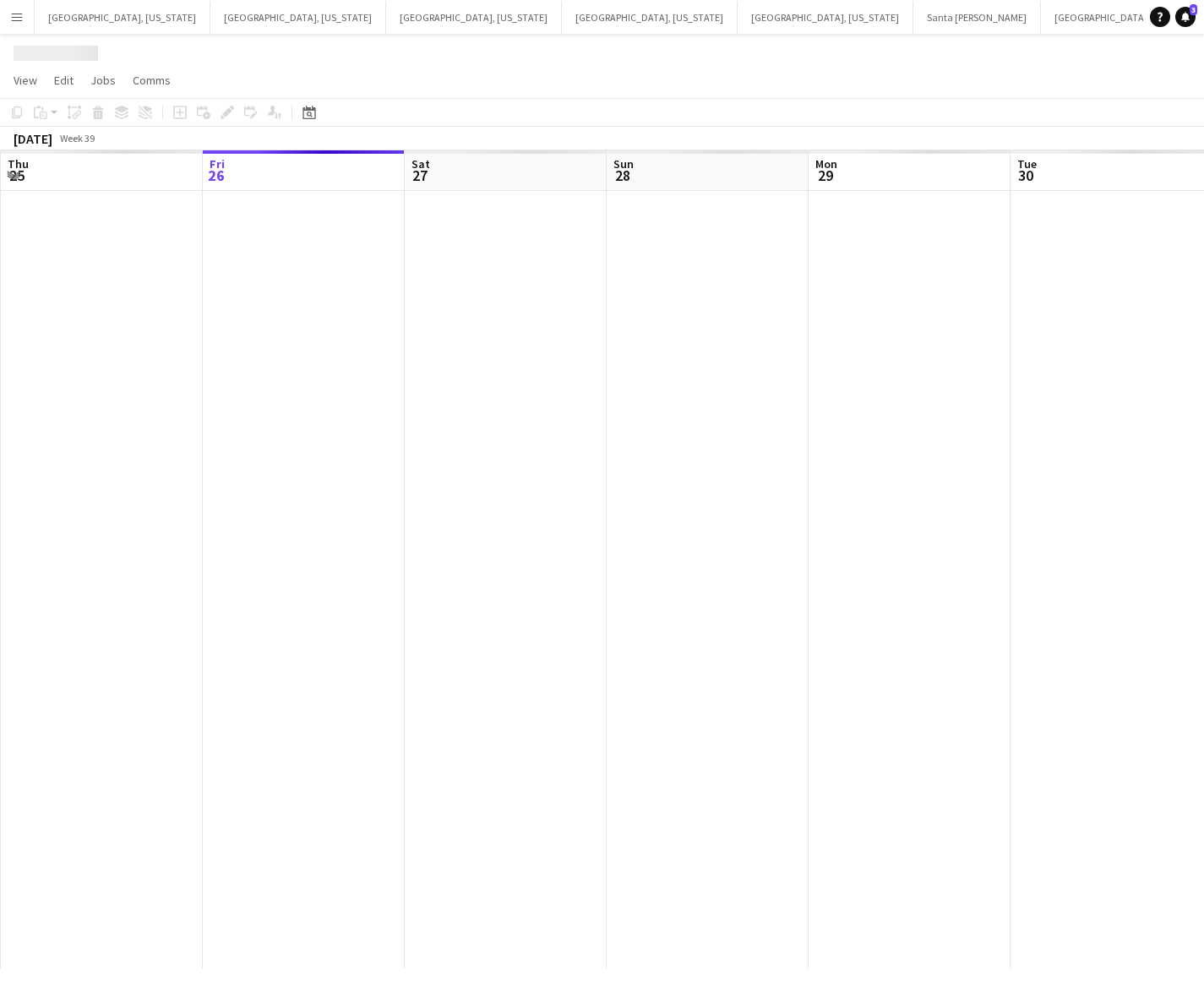
click at [313, 501] on app-calendar-viewport "Tue 23 Wed 24 Thu 25 Fri 26 Sat 27 Sun 28 Mon 29 Tue 30 Wed 1 Thu 2 Fri 3" at bounding box center [602, 559] width 1204 height 817
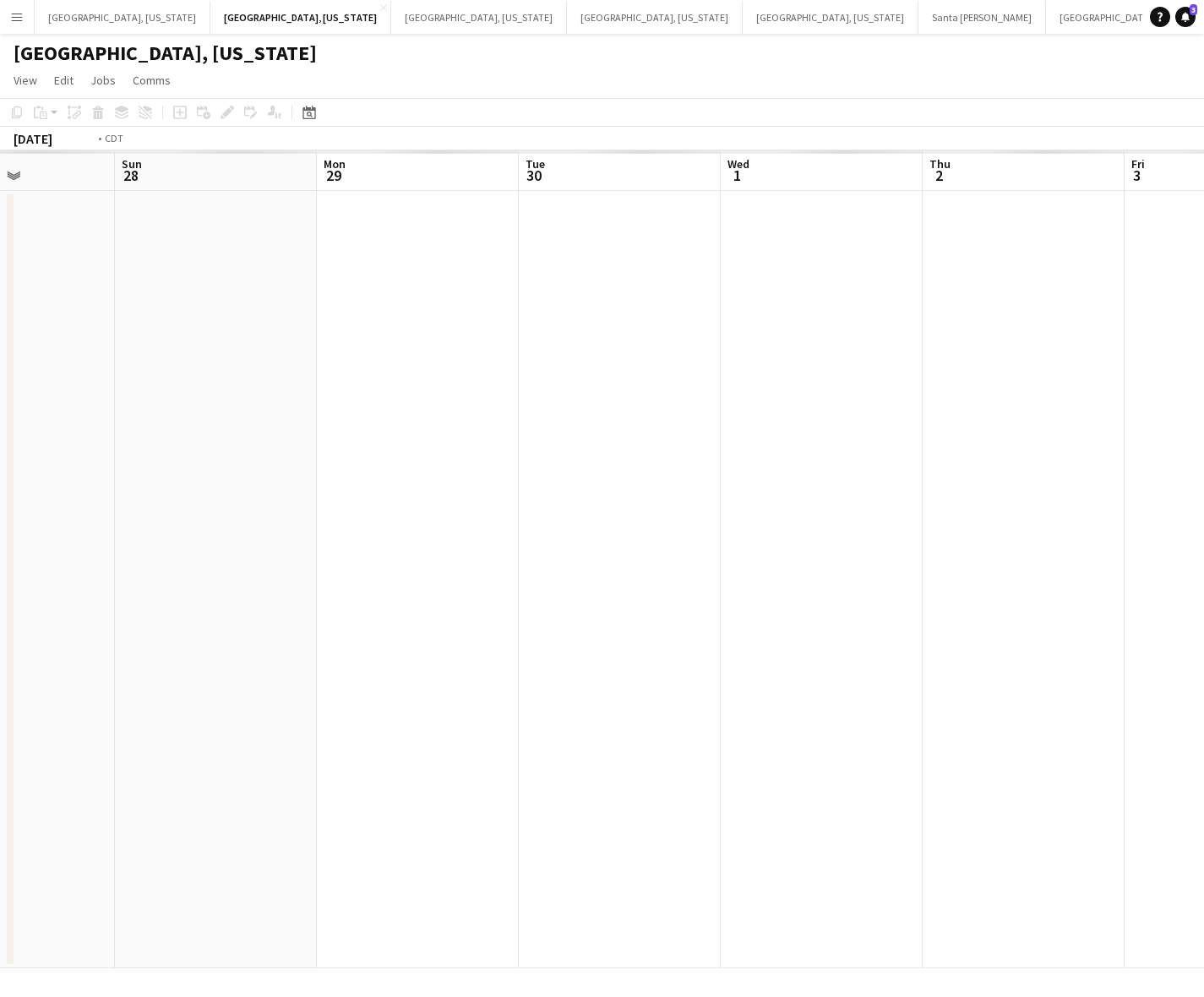
drag, startPoint x: 201, startPoint y: 503, endPoint x: 57, endPoint y: 512, distance: 144.3
click at [57, 512] on app-calendar-viewport "Wed 24 Thu 25 Fri 26 Sat 27 Sun 28 Mon 29 Tue 30 Wed 1 Thu 2 Fri 3 Sat 4" at bounding box center [602, 559] width 1204 height 817
click at [48, 519] on app-calendar-viewport "Sun 28 Mon 29 Tue 30 Wed 1 Thu 2 Fri 3 Sat 4 Sun 5 Mon 6 Tue 7 Wed 8" at bounding box center [602, 559] width 1204 height 817
drag, startPoint x: 690, startPoint y: 486, endPoint x: 225, endPoint y: 478, distance: 465.1
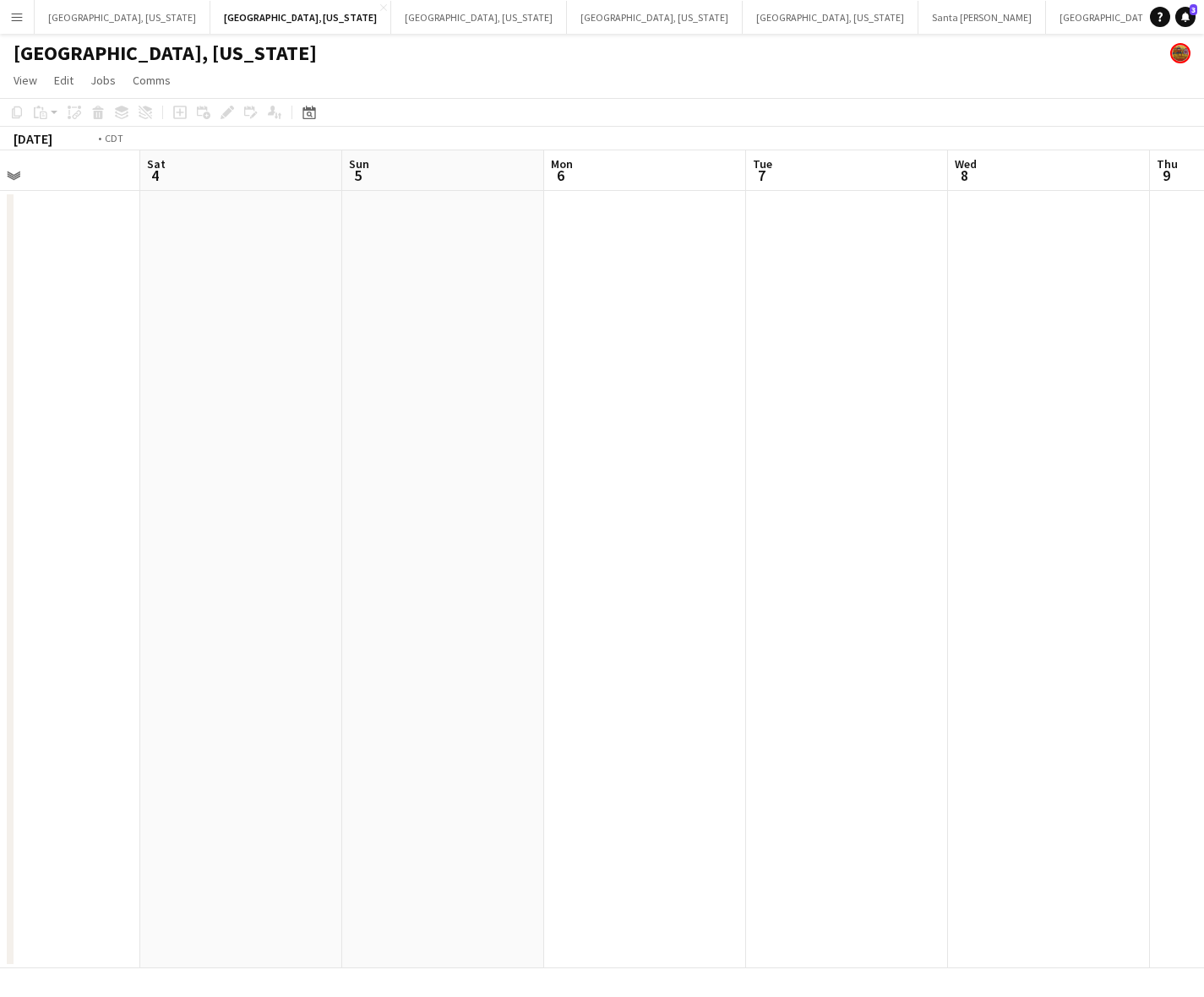
click at [182, 499] on app-calendar-viewport "Wed 1 Thu 2 Fri 3 Sat 4 Sun 5 Mon 6 Tue 7 Wed 8 Thu 9 Fri 10 Sat 11 0/5 1 Job 3…" at bounding box center [602, 559] width 1204 height 817
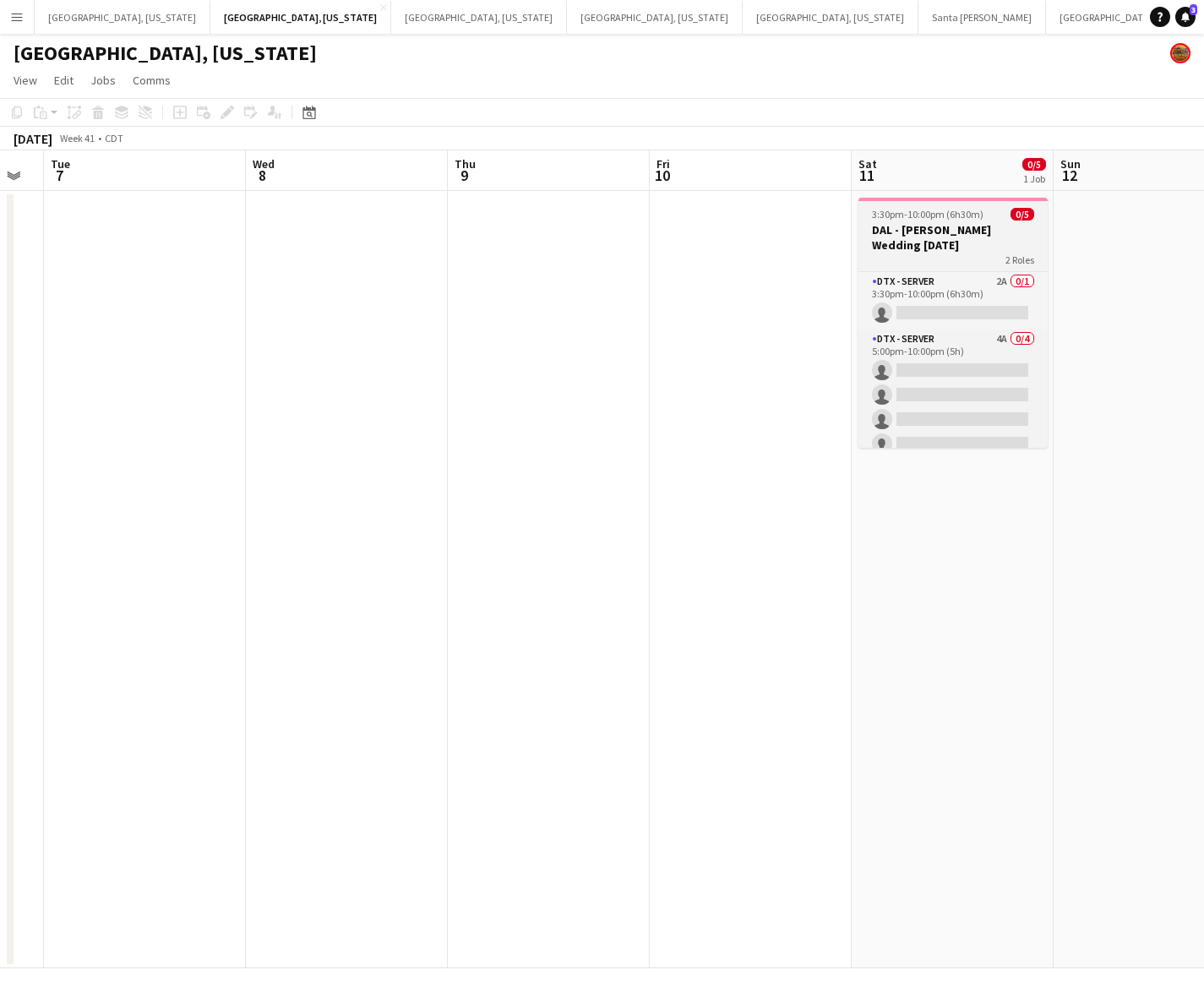
click at [984, 252] on app-job-card "3:30pm-10:00pm (6h30m) 0/5 DAL - [PERSON_NAME] Wedding [DATE] 2 Roles DTX - Ser…" at bounding box center [953, 322] width 189 height 250
